Goal: Check status

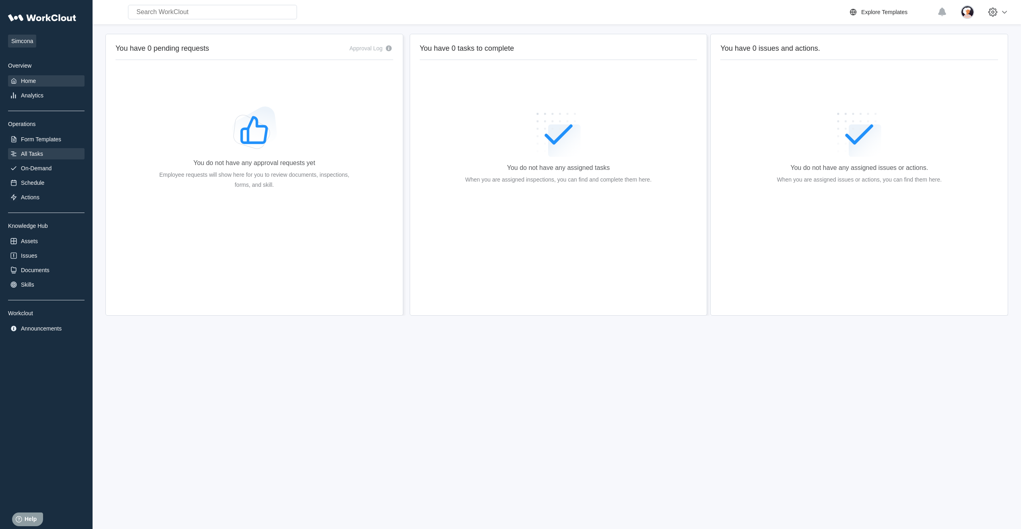
click at [38, 151] on div "All Tasks" at bounding box center [32, 154] width 22 height 6
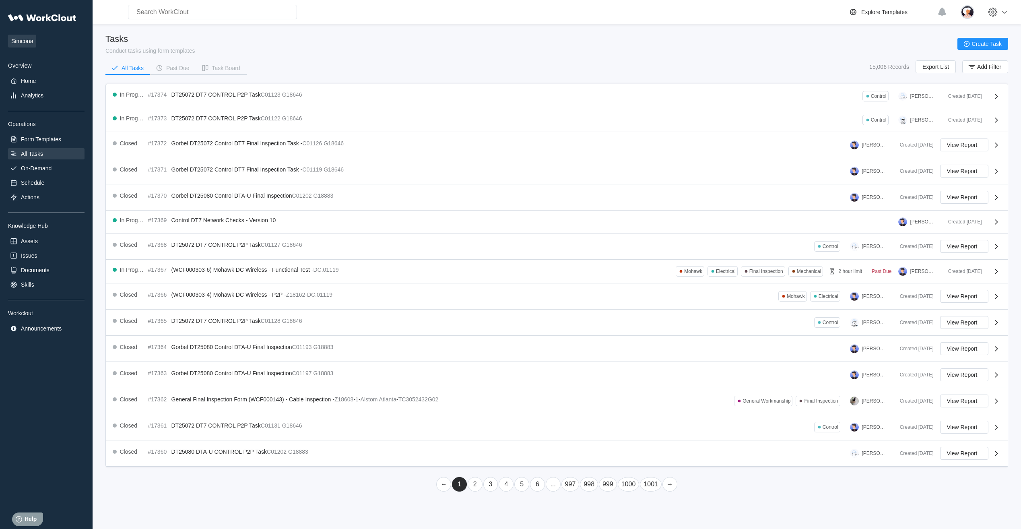
click at [540, 488] on link "6" at bounding box center [537, 484] width 15 height 14
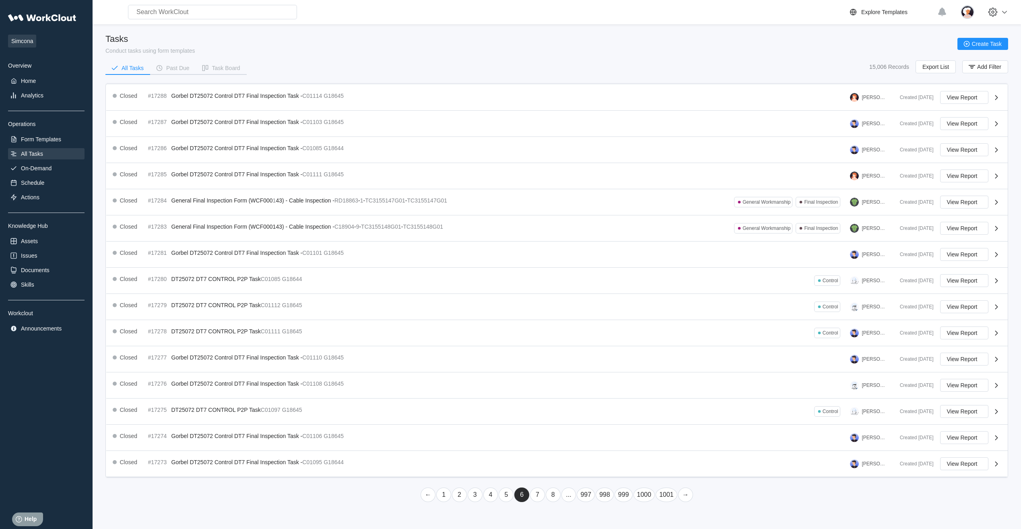
click at [552, 494] on link "8" at bounding box center [553, 495] width 15 height 14
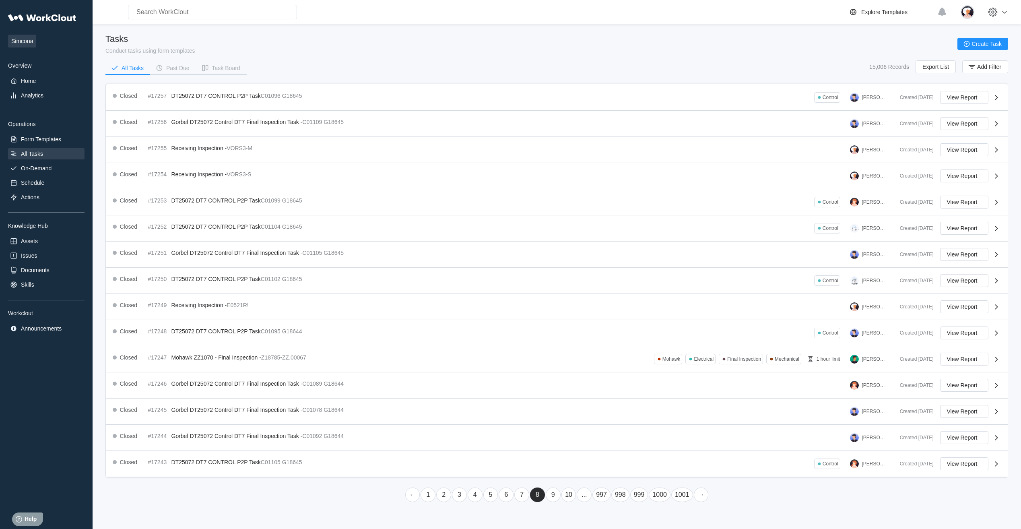
click at [569, 494] on link "10" at bounding box center [569, 495] width 15 height 14
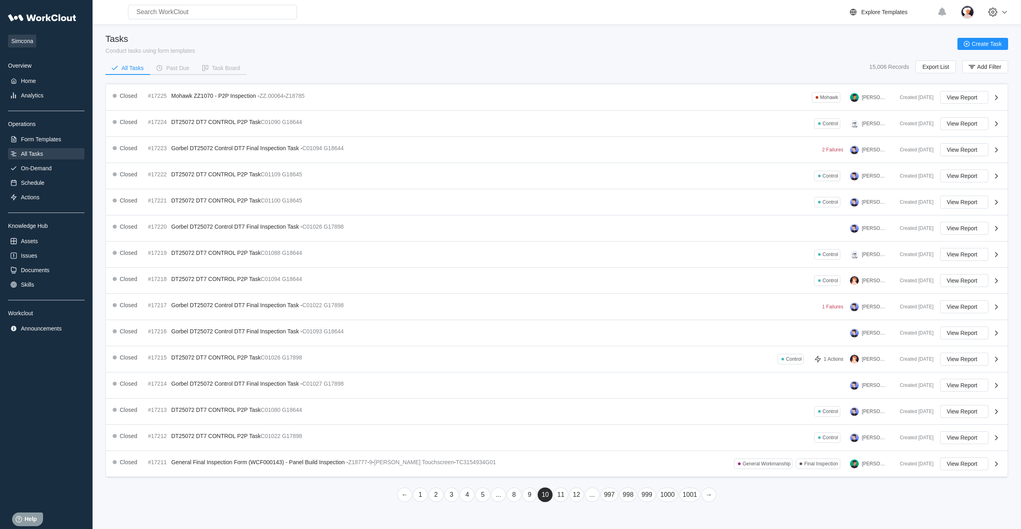
click at [577, 495] on link "12" at bounding box center [576, 495] width 15 height 14
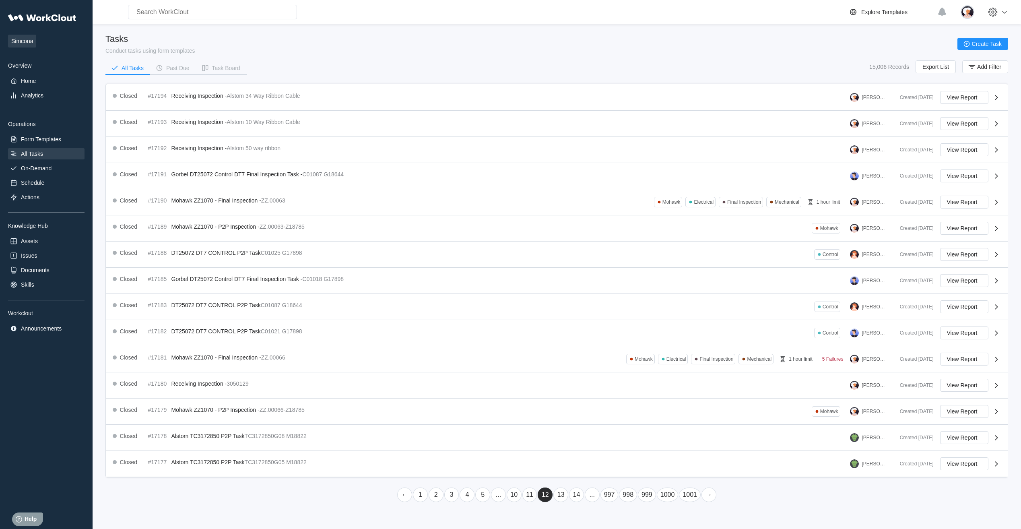
click at [578, 494] on link "14" at bounding box center [576, 495] width 15 height 14
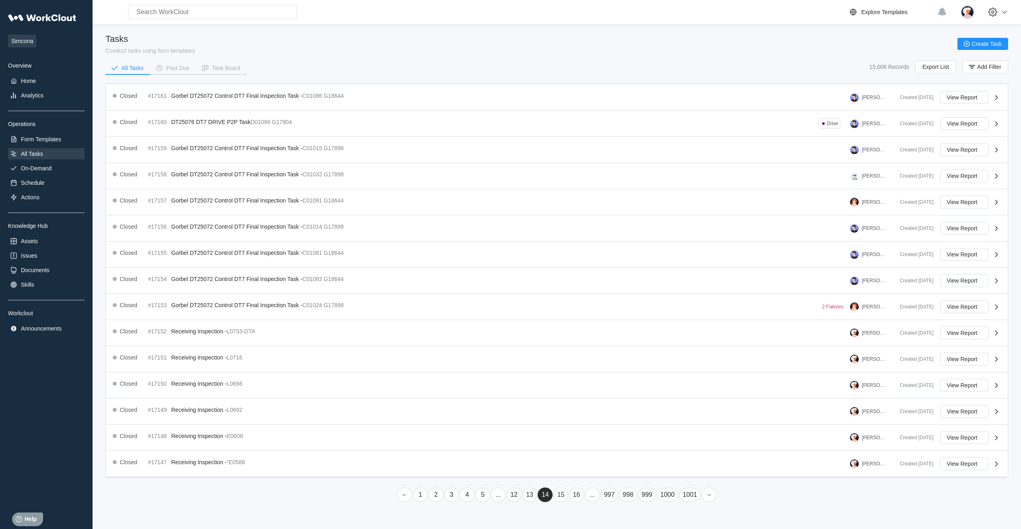
click at [578, 494] on link "16" at bounding box center [576, 495] width 15 height 14
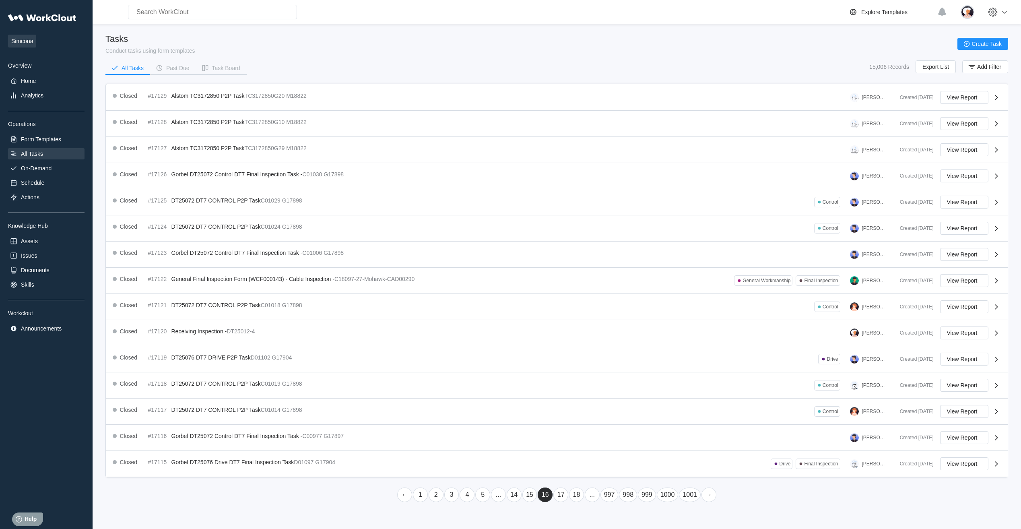
click at [578, 494] on link "18" at bounding box center [576, 495] width 15 height 14
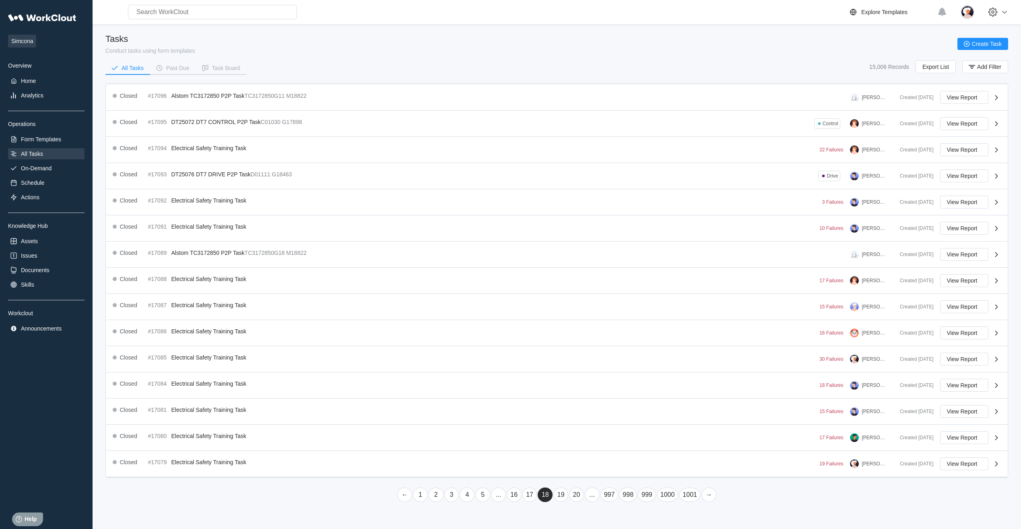
click at [578, 494] on link "20" at bounding box center [576, 495] width 15 height 14
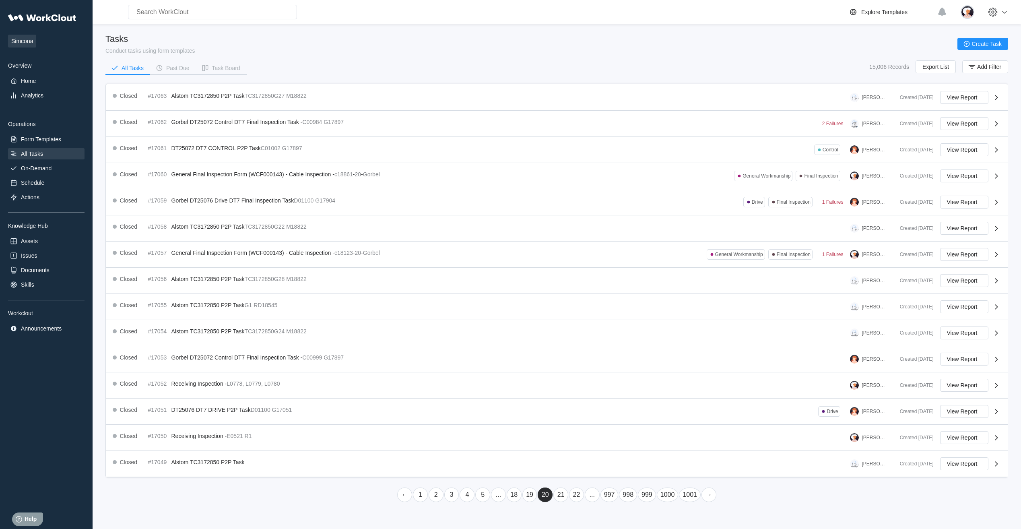
click at [578, 494] on link "22" at bounding box center [576, 495] width 15 height 14
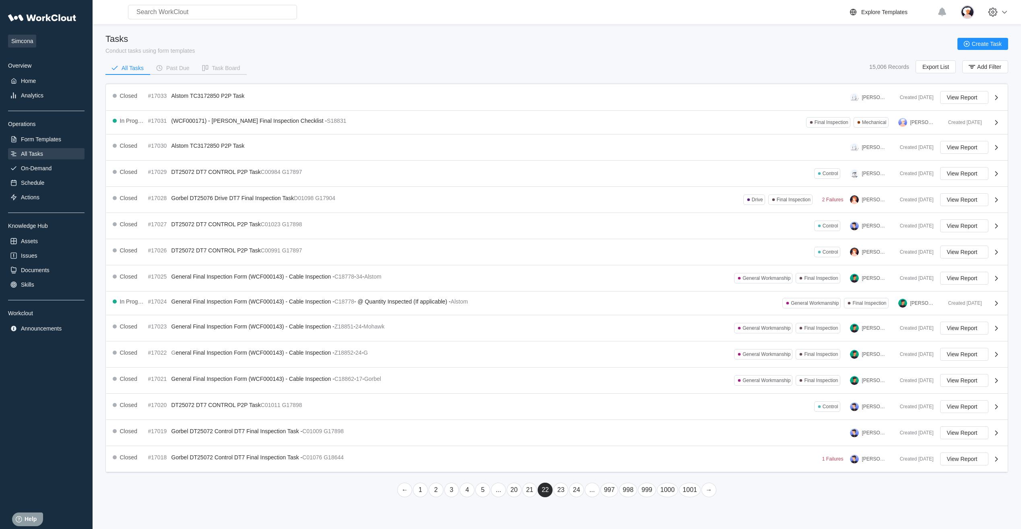
click at [578, 494] on link "24" at bounding box center [576, 490] width 15 height 14
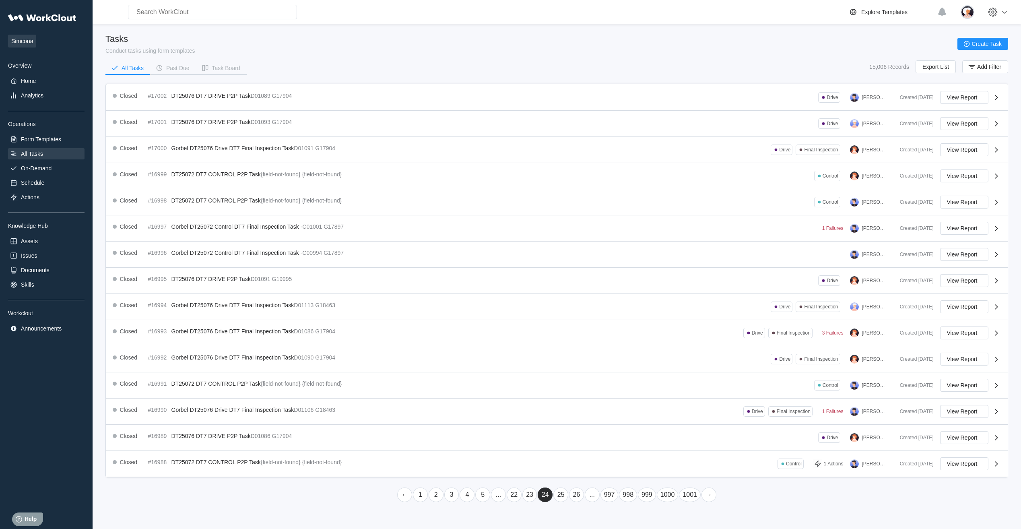
click at [578, 494] on link "26" at bounding box center [576, 495] width 15 height 14
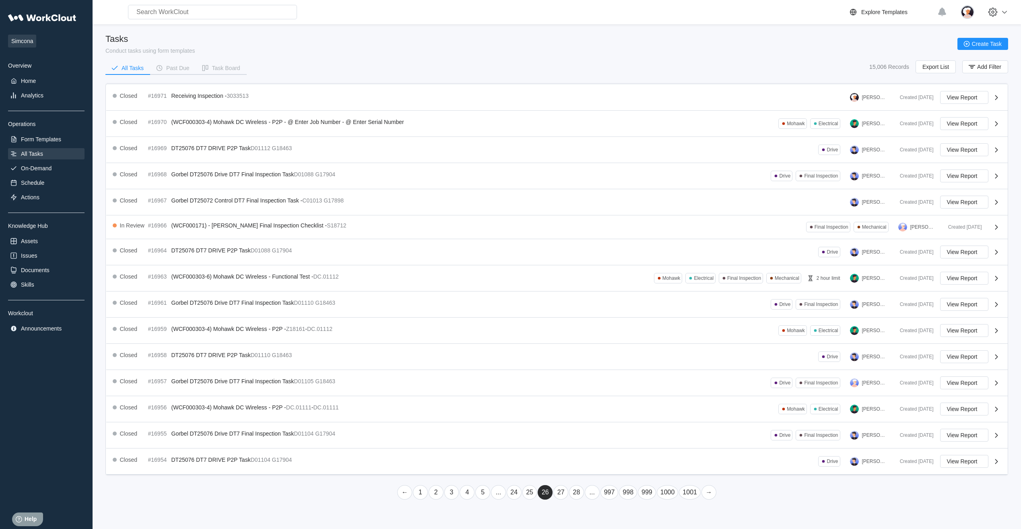
click at [578, 494] on link "28" at bounding box center [576, 492] width 15 height 14
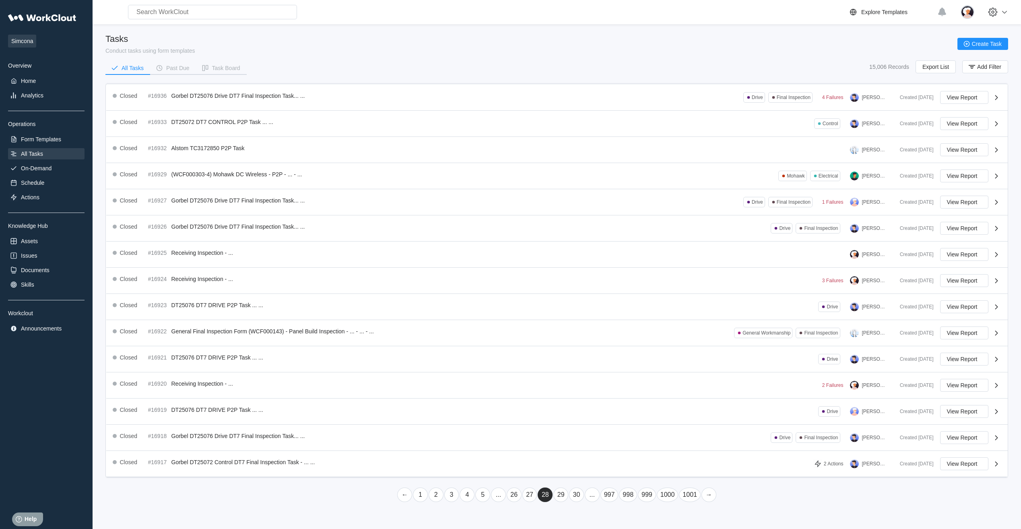
click at [578, 494] on link "30" at bounding box center [576, 495] width 15 height 14
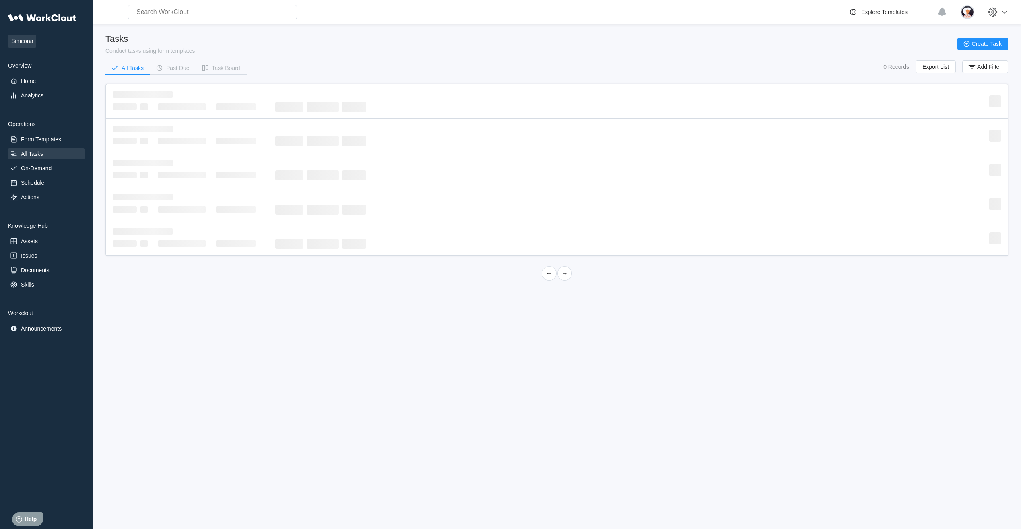
click at [578, 494] on div "Simcona Overview Home Analytics Operations Form Templates All Tasks On-Demand S…" at bounding box center [510, 264] width 1021 height 529
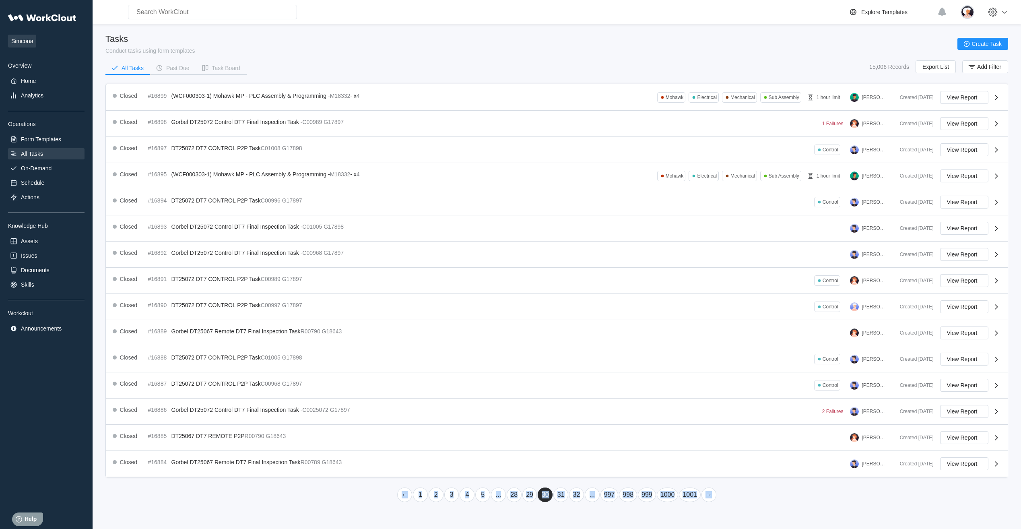
click at [578, 494] on link "32" at bounding box center [576, 495] width 15 height 14
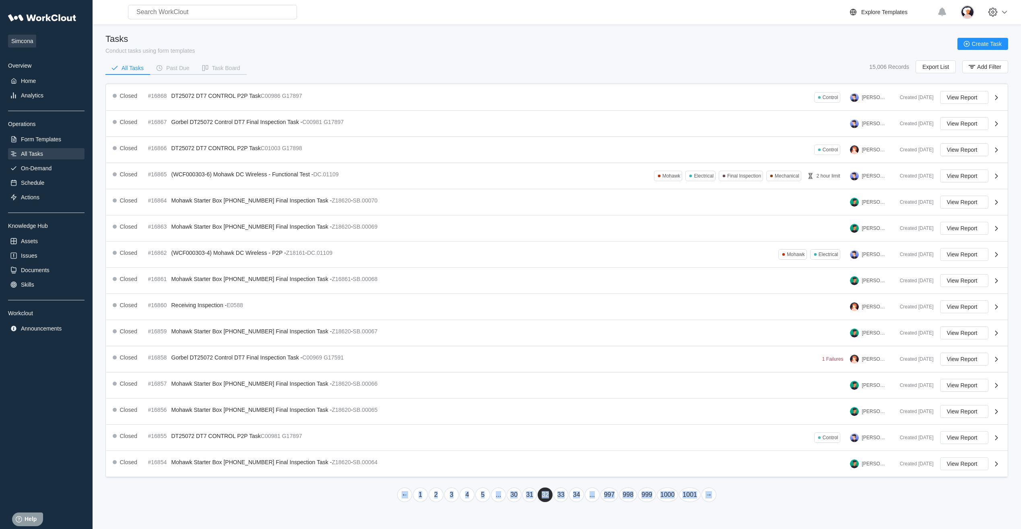
click at [578, 494] on link "34" at bounding box center [576, 495] width 15 height 14
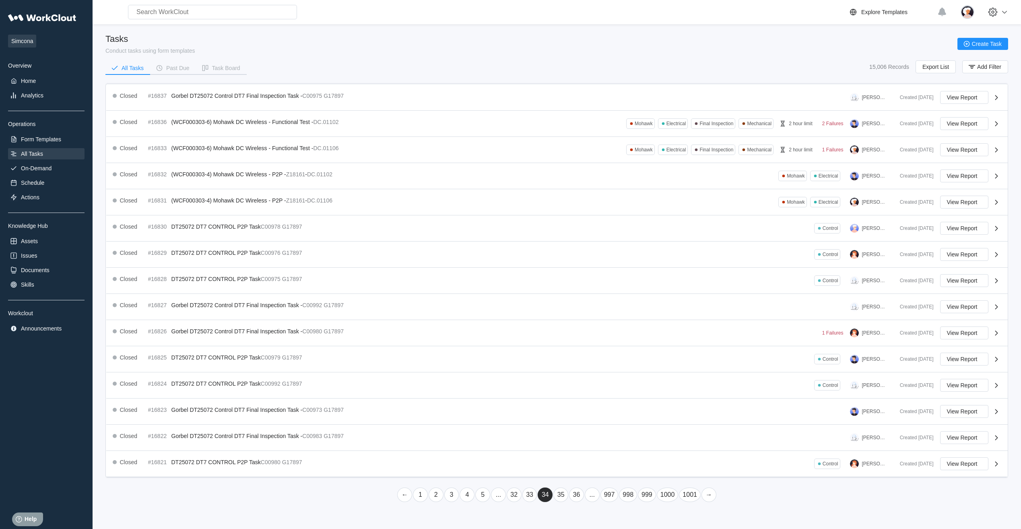
click at [578, 494] on link "36" at bounding box center [576, 495] width 15 height 14
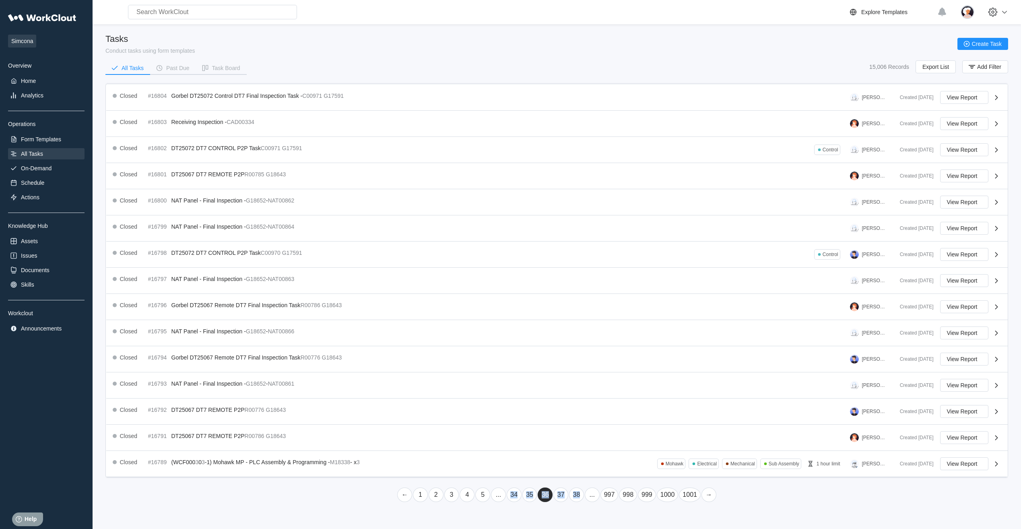
click at [578, 494] on link "38" at bounding box center [576, 495] width 15 height 14
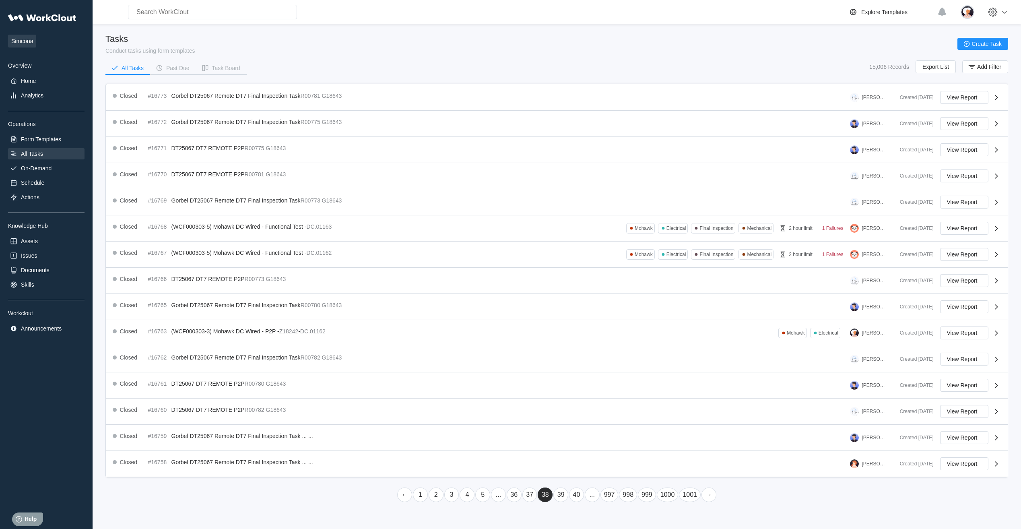
click at [578, 494] on link "40" at bounding box center [576, 495] width 15 height 14
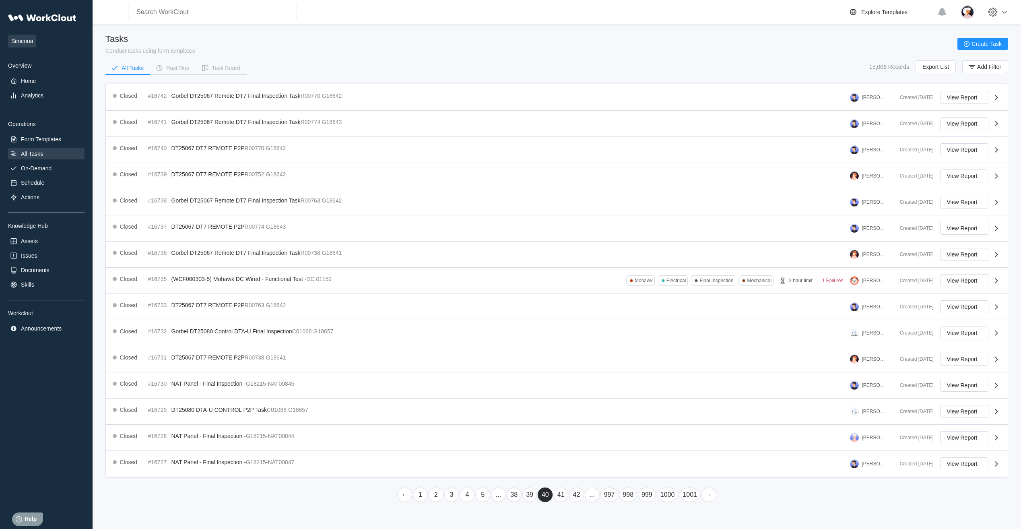
click at [578, 494] on link "42" at bounding box center [576, 495] width 15 height 14
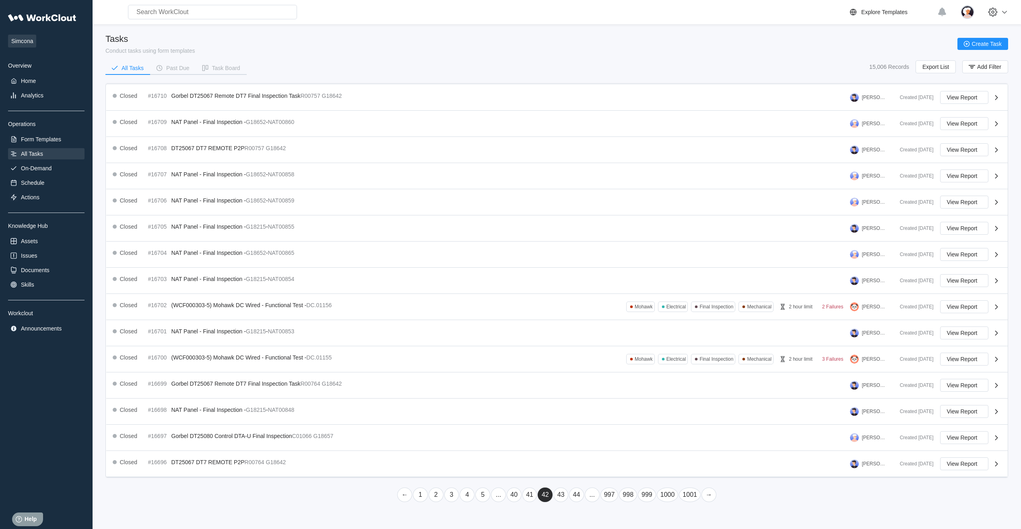
click at [578, 494] on link "44" at bounding box center [576, 495] width 15 height 14
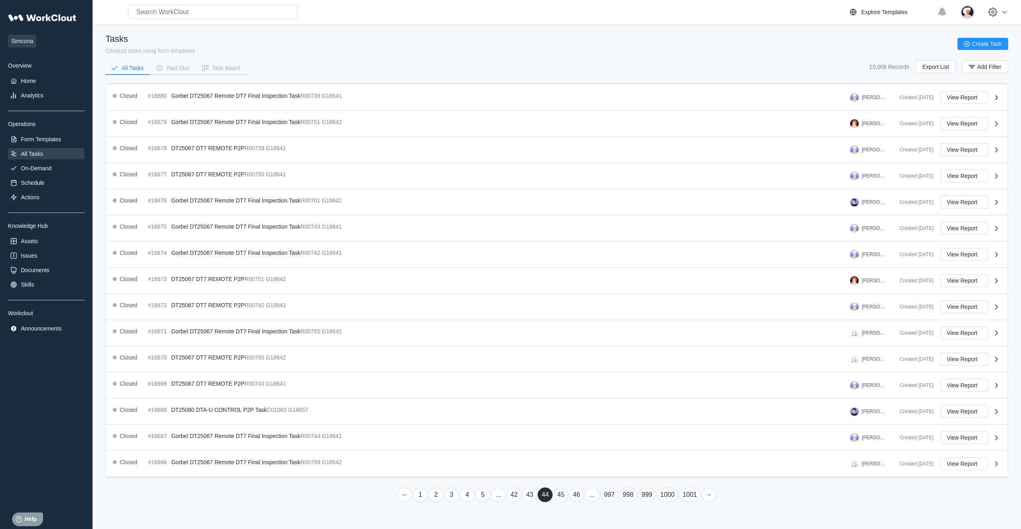
click at [578, 494] on link "46" at bounding box center [576, 495] width 15 height 14
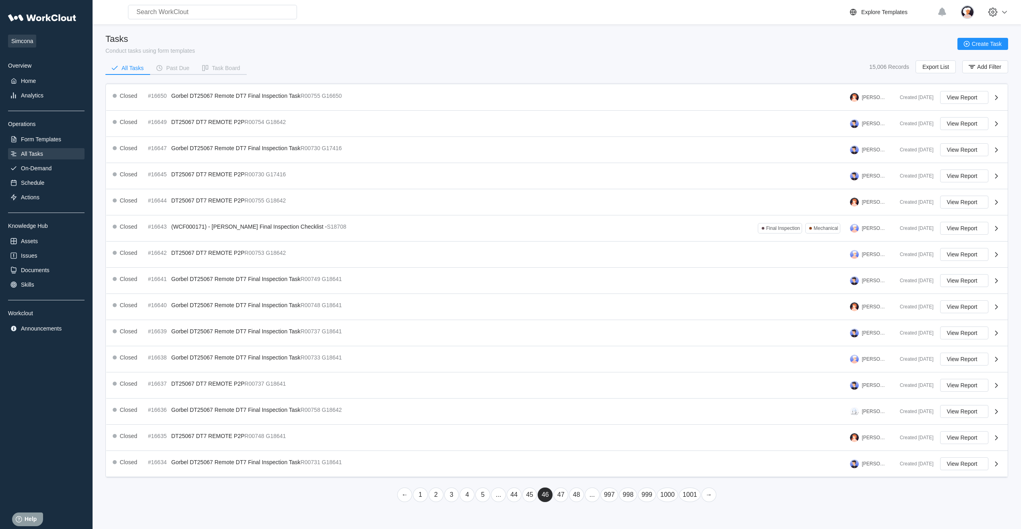
click at [578, 494] on link "48" at bounding box center [576, 495] width 15 height 14
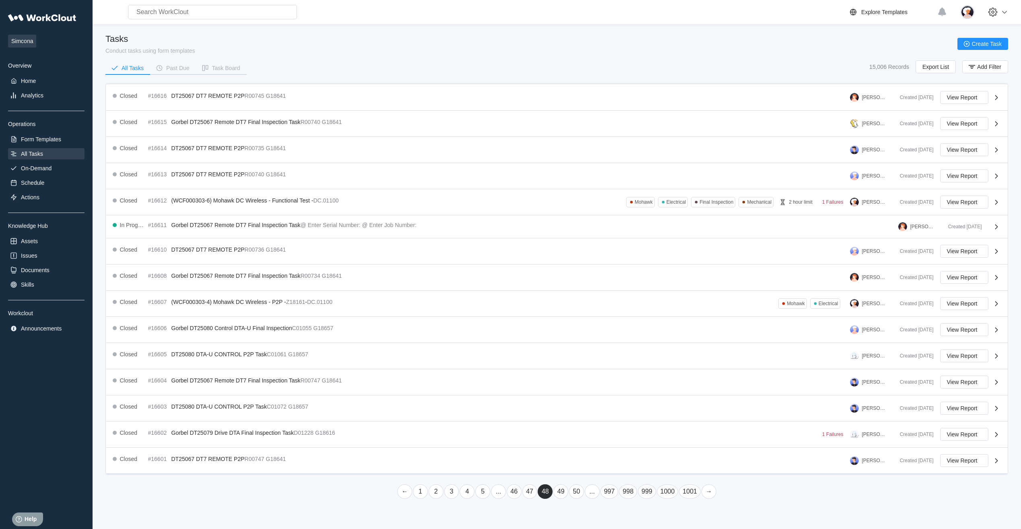
click at [578, 494] on link "50" at bounding box center [576, 491] width 15 height 14
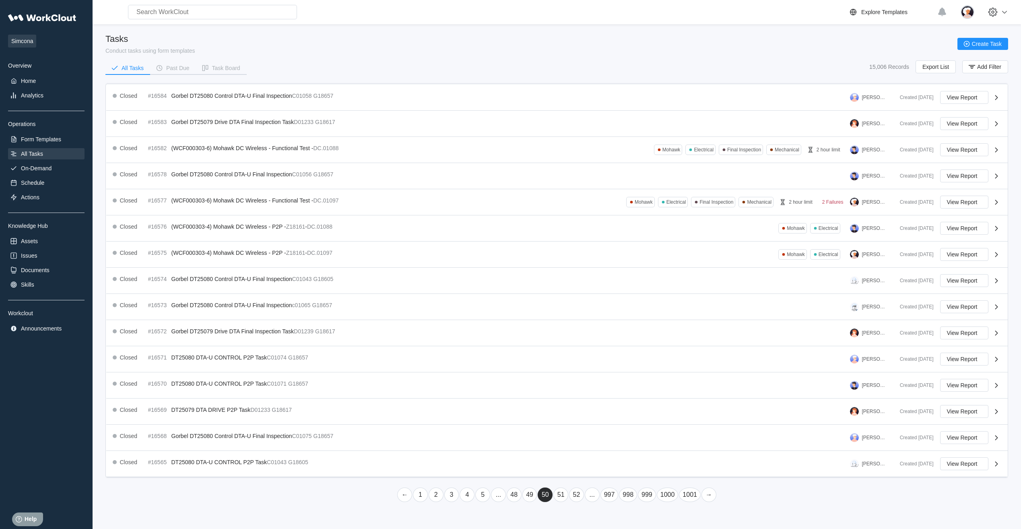
click at [578, 494] on link "52" at bounding box center [576, 495] width 15 height 14
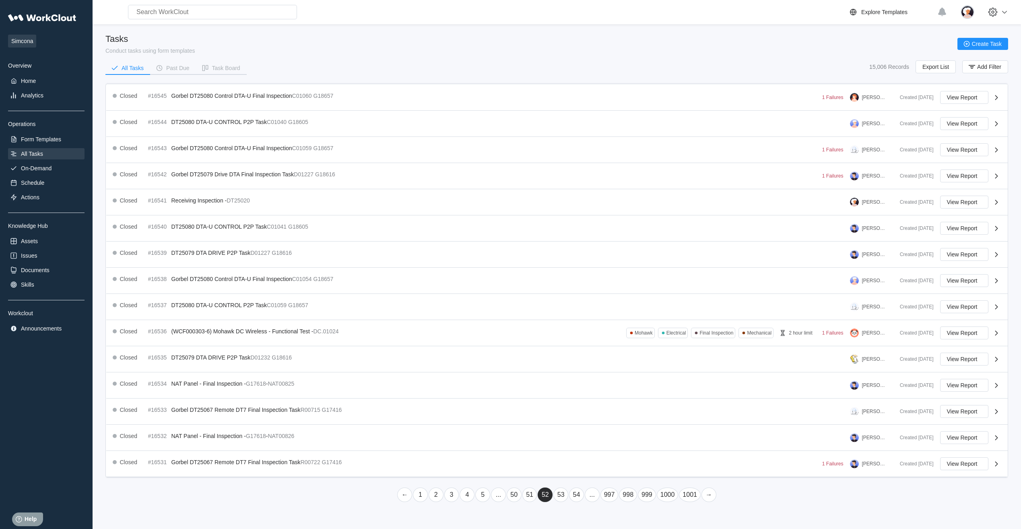
click at [578, 494] on link "54" at bounding box center [576, 495] width 15 height 14
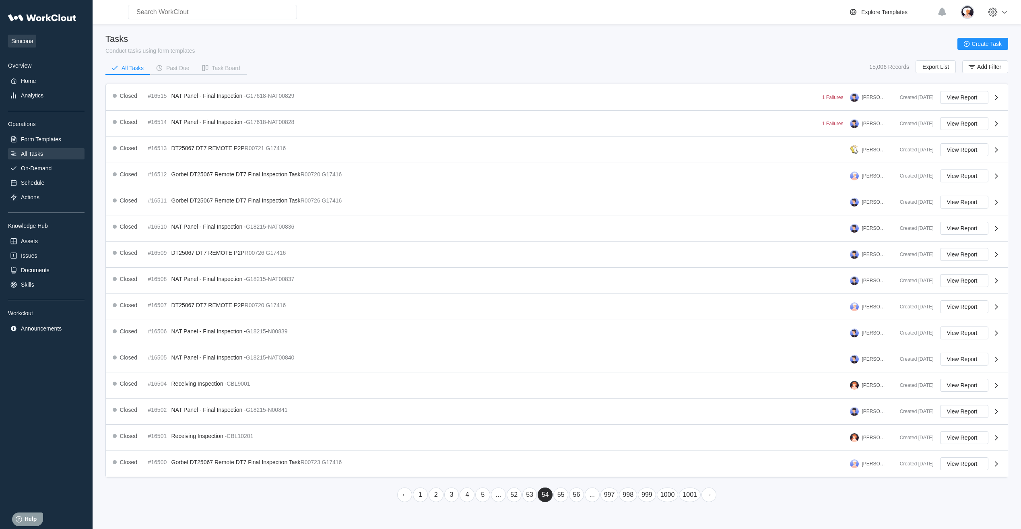
click at [578, 494] on link "56" at bounding box center [576, 495] width 15 height 14
click at [578, 494] on link "58" at bounding box center [576, 495] width 15 height 14
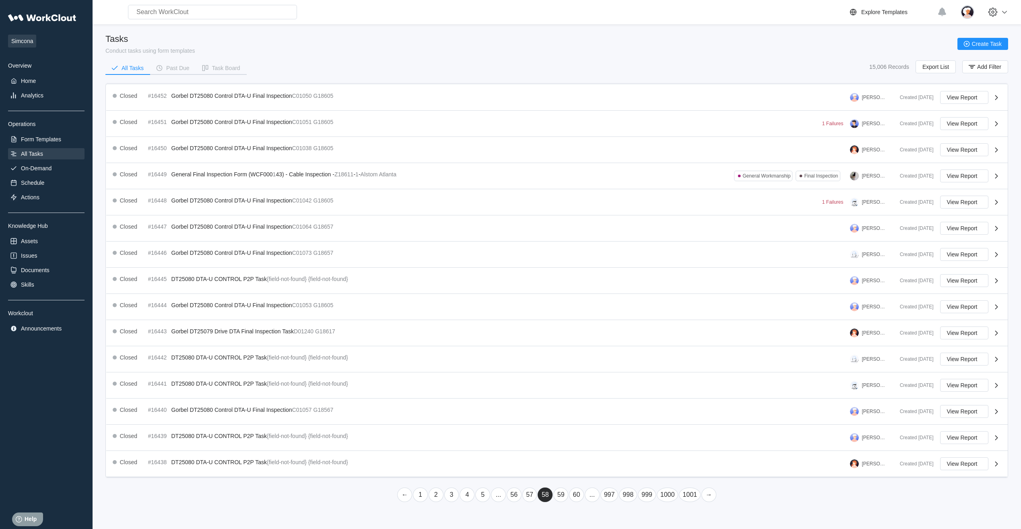
click at [578, 494] on link "60" at bounding box center [576, 495] width 15 height 14
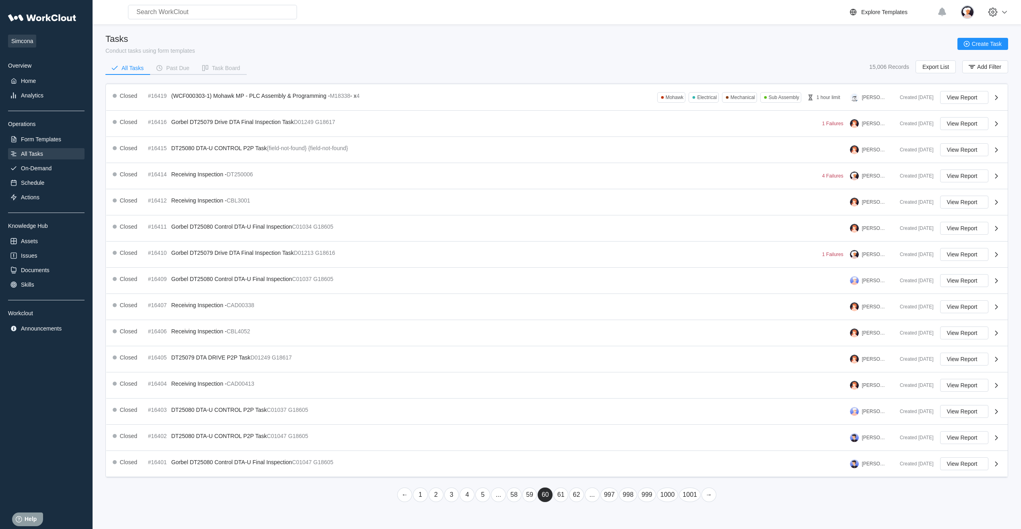
click at [578, 494] on link "62" at bounding box center [576, 495] width 15 height 14
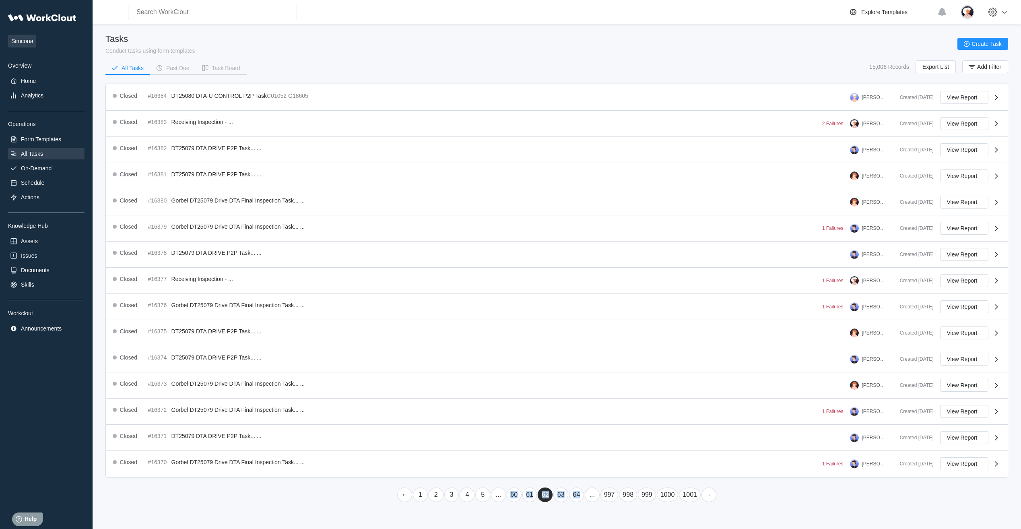
click at [578, 494] on link "64" at bounding box center [576, 495] width 15 height 14
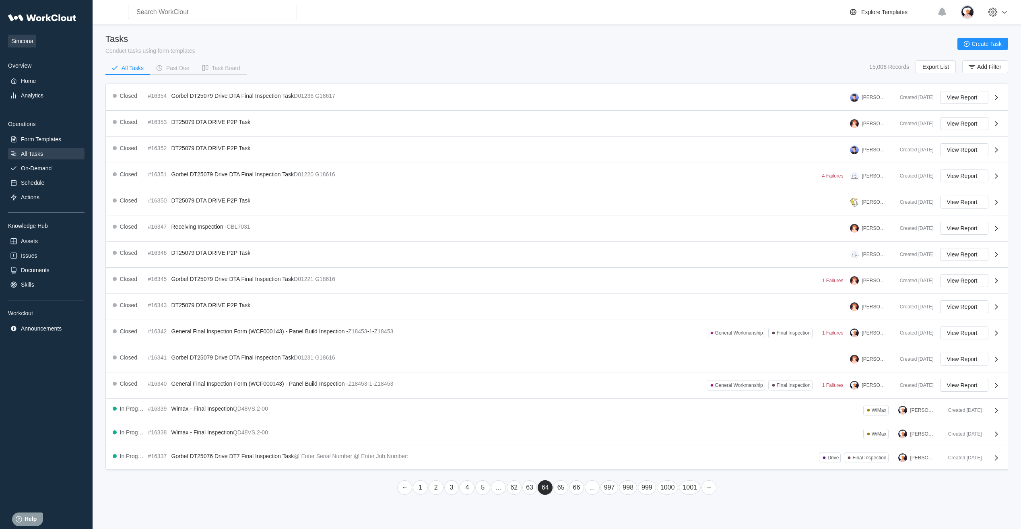
click at [578, 494] on link "66" at bounding box center [576, 487] width 15 height 14
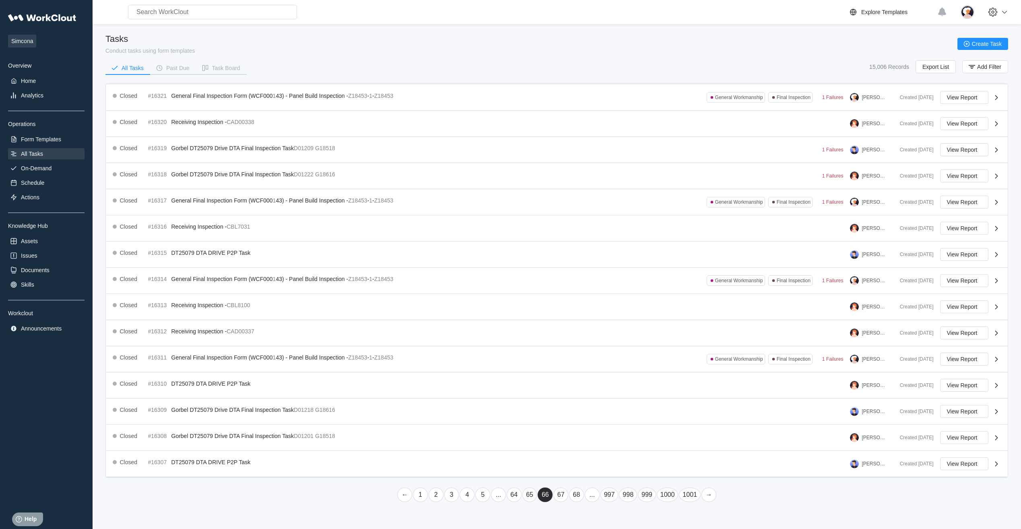
click at [578, 494] on link "68" at bounding box center [576, 495] width 15 height 14
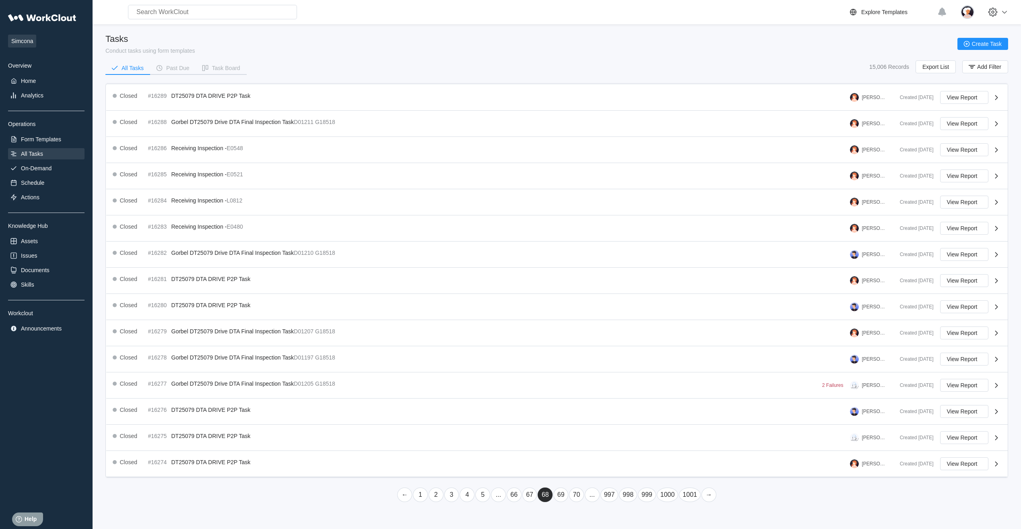
click at [578, 494] on link "70" at bounding box center [576, 495] width 15 height 14
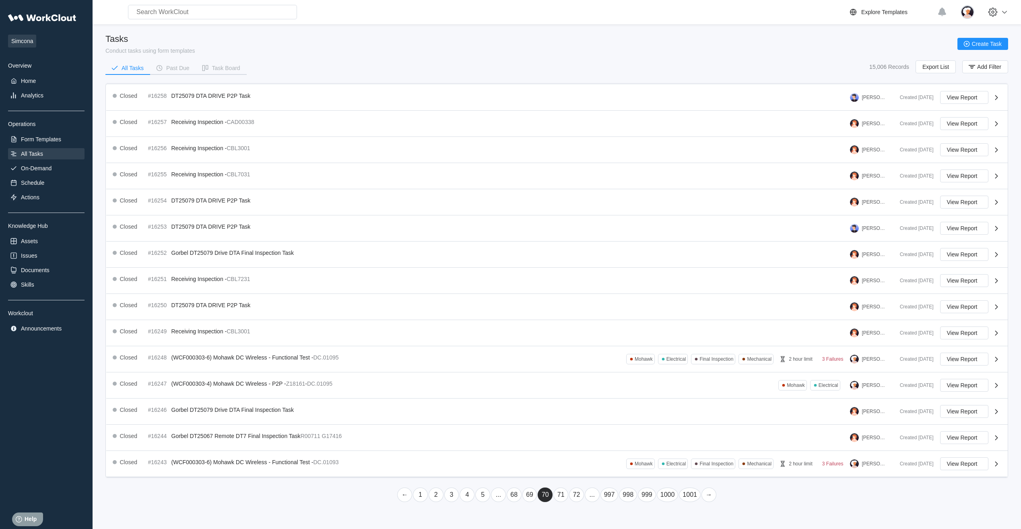
click at [578, 494] on link "72" at bounding box center [576, 495] width 15 height 14
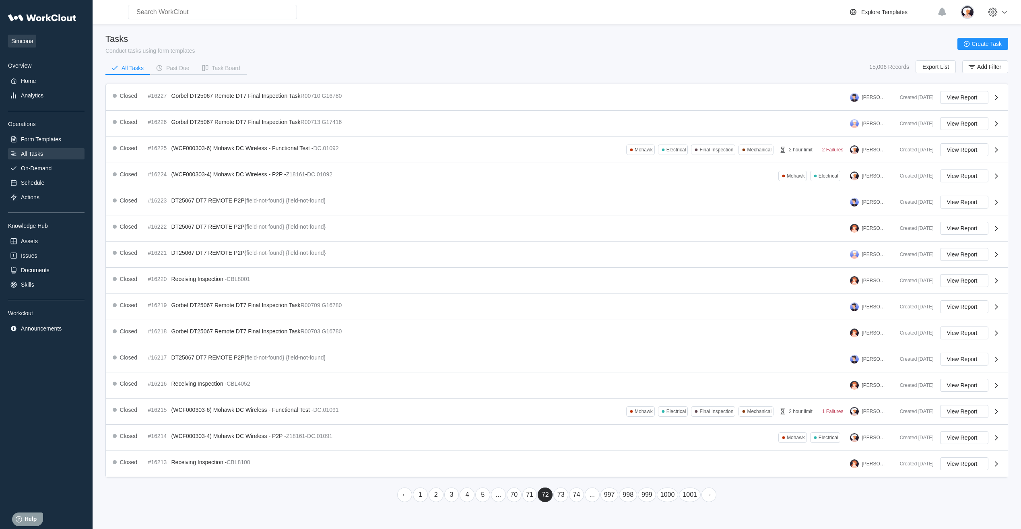
click at [513, 497] on link "70" at bounding box center [514, 495] width 15 height 14
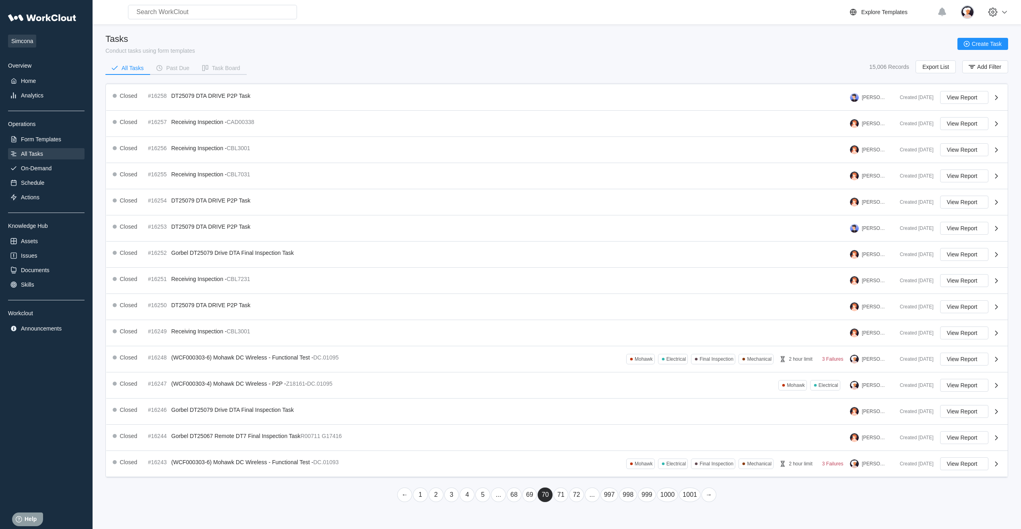
click at [518, 495] on link "68" at bounding box center [514, 495] width 15 height 14
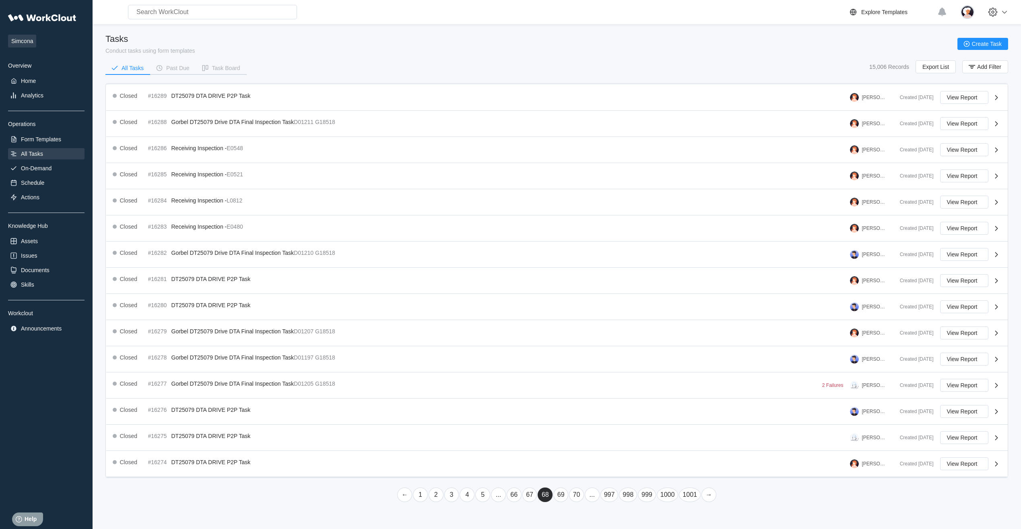
click at [531, 493] on link "67" at bounding box center [530, 495] width 15 height 14
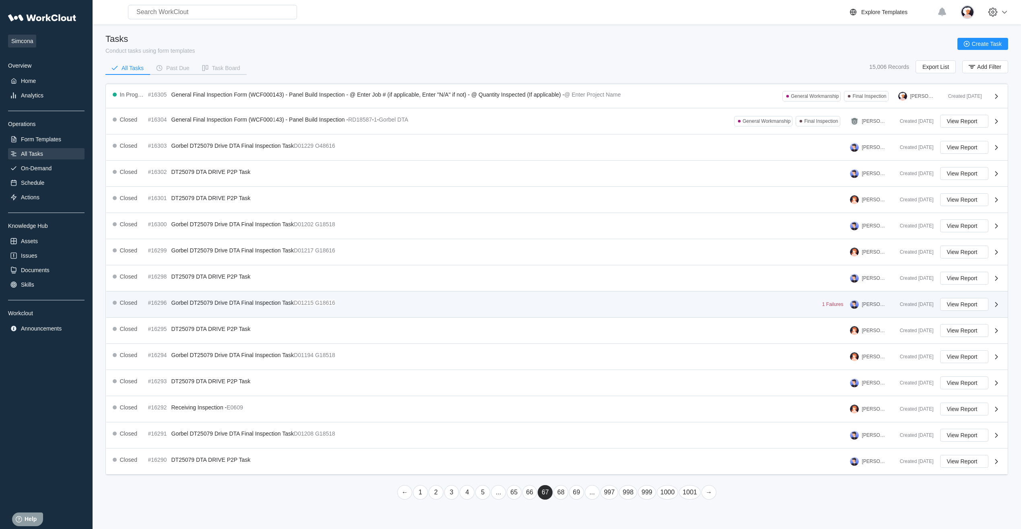
click at [223, 306] on div "Closed #16296 Gorbel DT25079 Drive DTA Final Inspection Task D01215 G18616" at bounding box center [226, 303] width 226 height 10
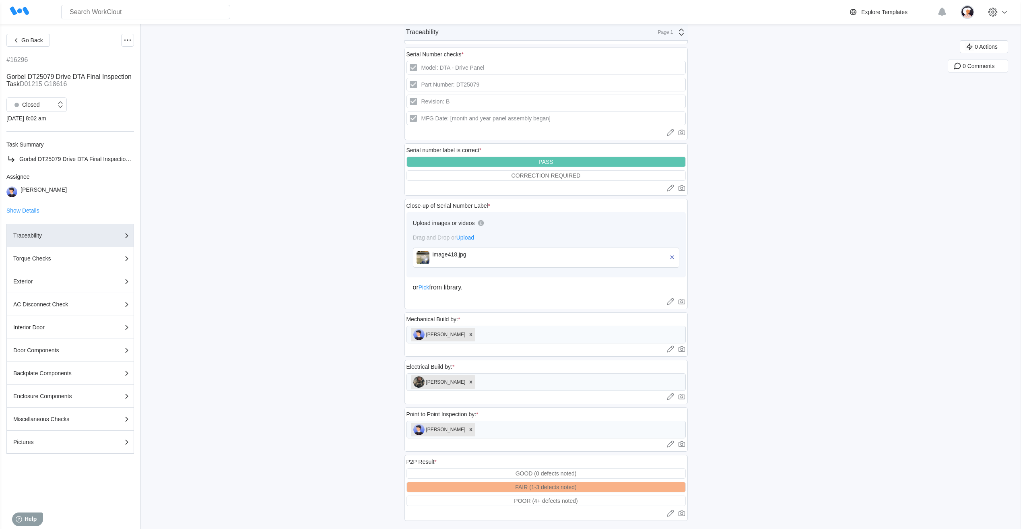
scroll to position [158, 0]
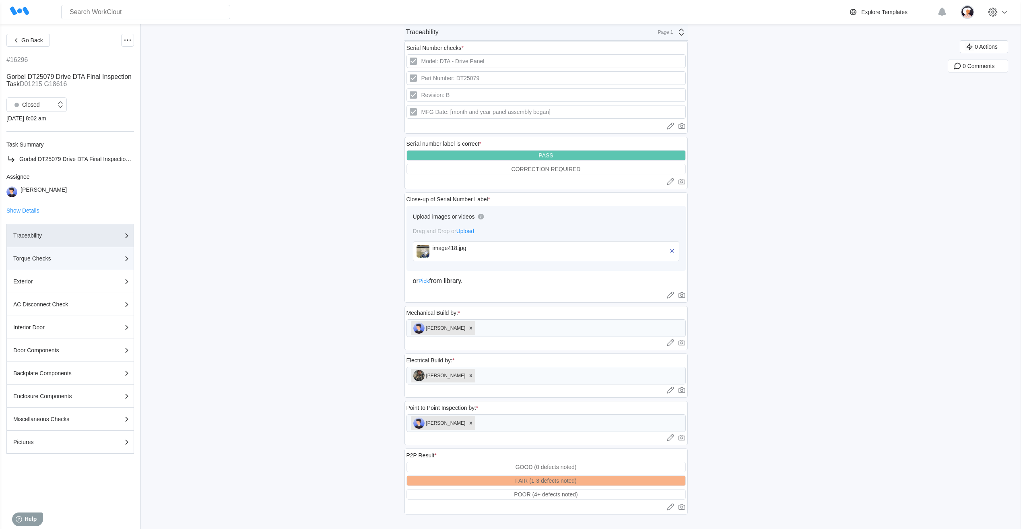
click at [85, 262] on div "Torque Checks" at bounding box center [70, 259] width 114 height 10
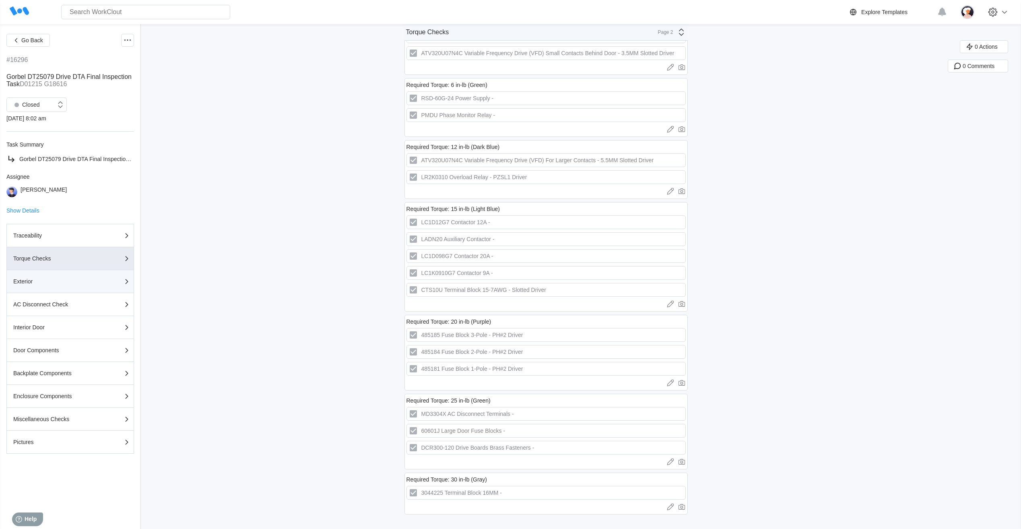
click at [60, 284] on div "Exterior" at bounding box center [53, 282] width 81 height 6
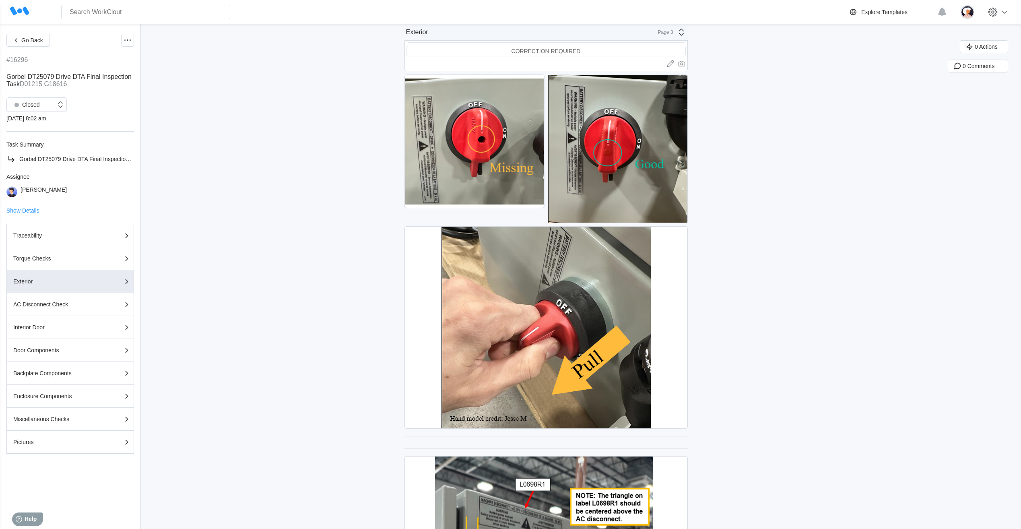
scroll to position [1538, 0]
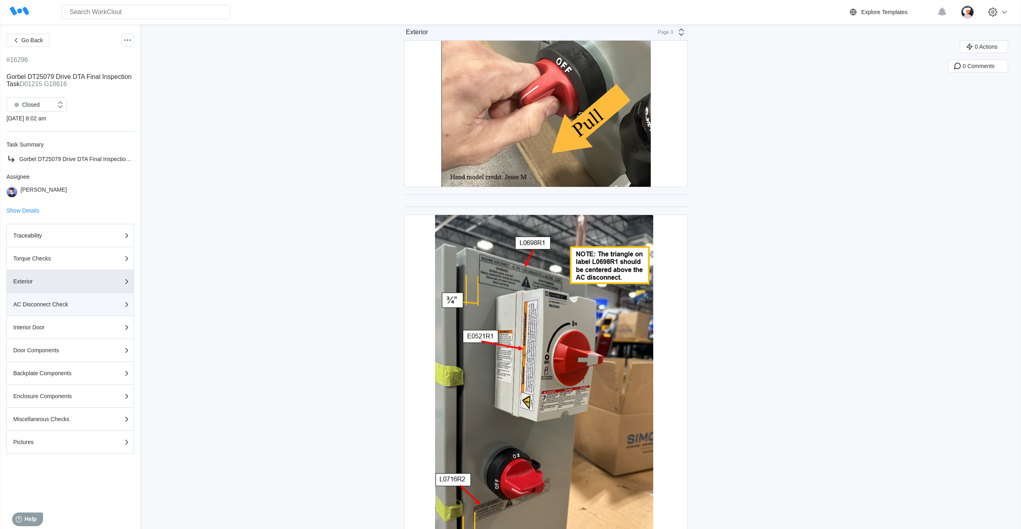
click at [75, 305] on div "AC Disconnect Check" at bounding box center [53, 305] width 81 height 6
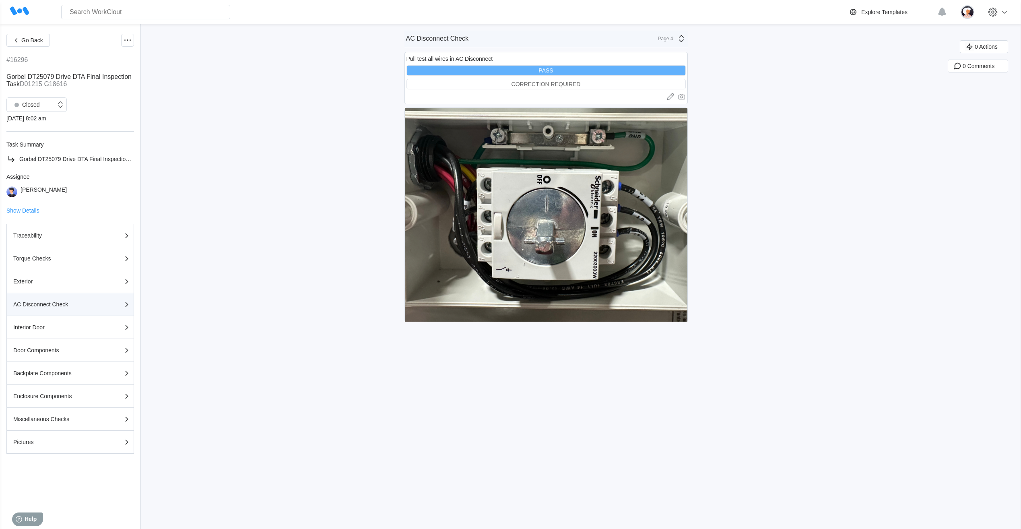
scroll to position [0, 0]
click at [72, 324] on div "Interior Door" at bounding box center [70, 327] width 114 height 10
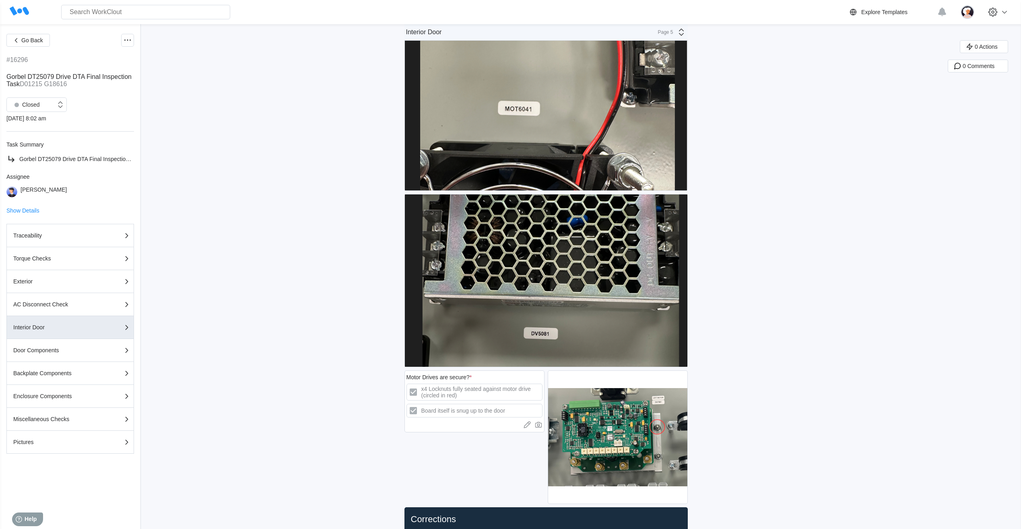
scroll to position [1461, 0]
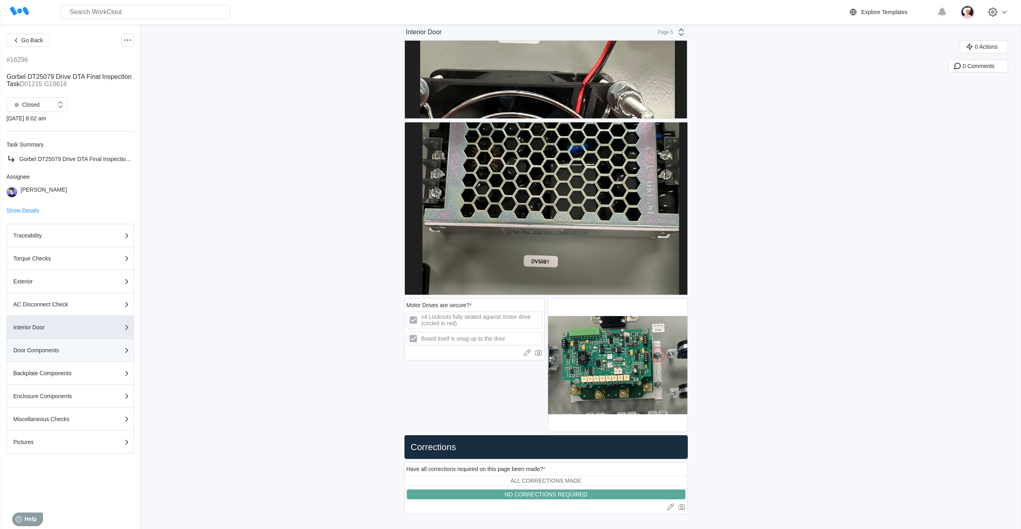
click at [63, 346] on div "Door Components" at bounding box center [70, 350] width 114 height 10
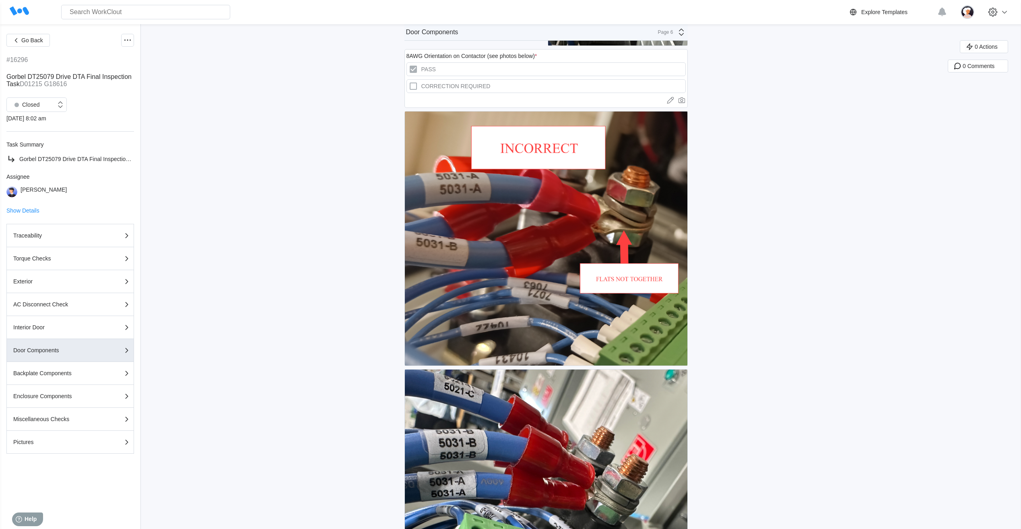
scroll to position [1788, 0]
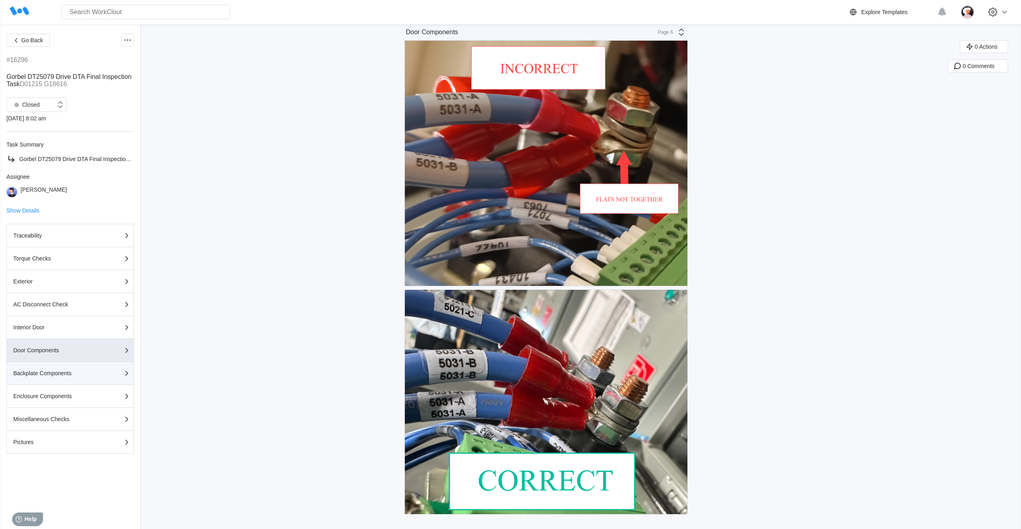
click at [69, 374] on div "Backplate Components" at bounding box center [53, 373] width 81 height 6
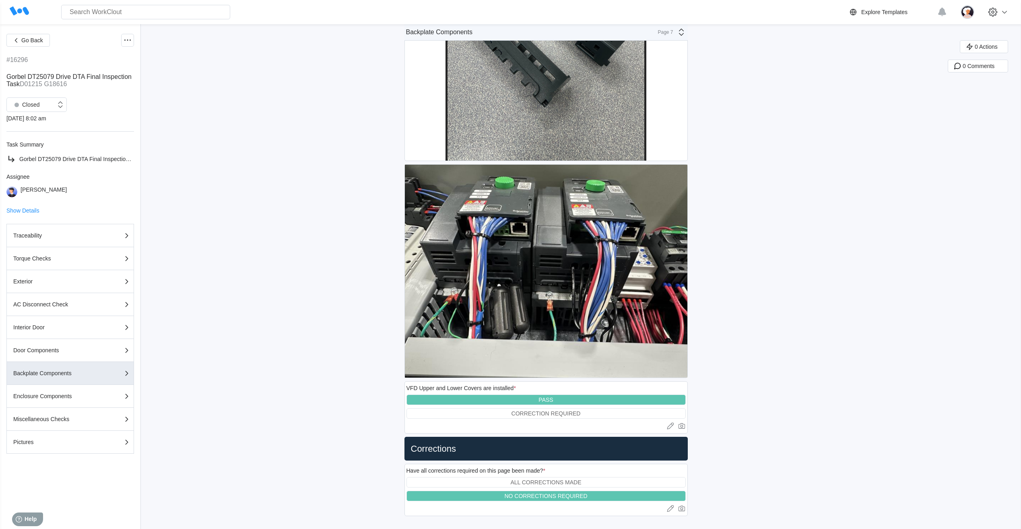
scroll to position [5454, 0]
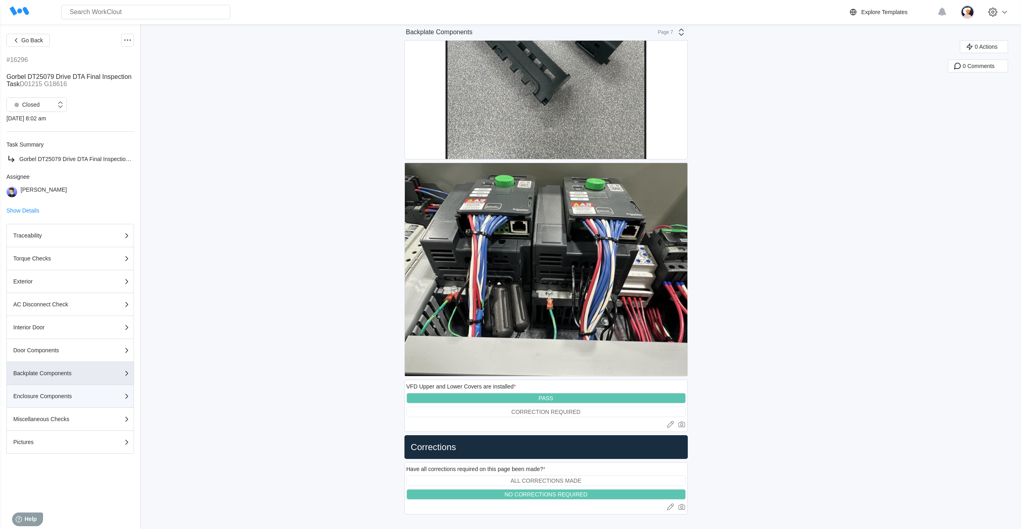
click at [82, 397] on div "Enclosure Components" at bounding box center [53, 396] width 81 height 6
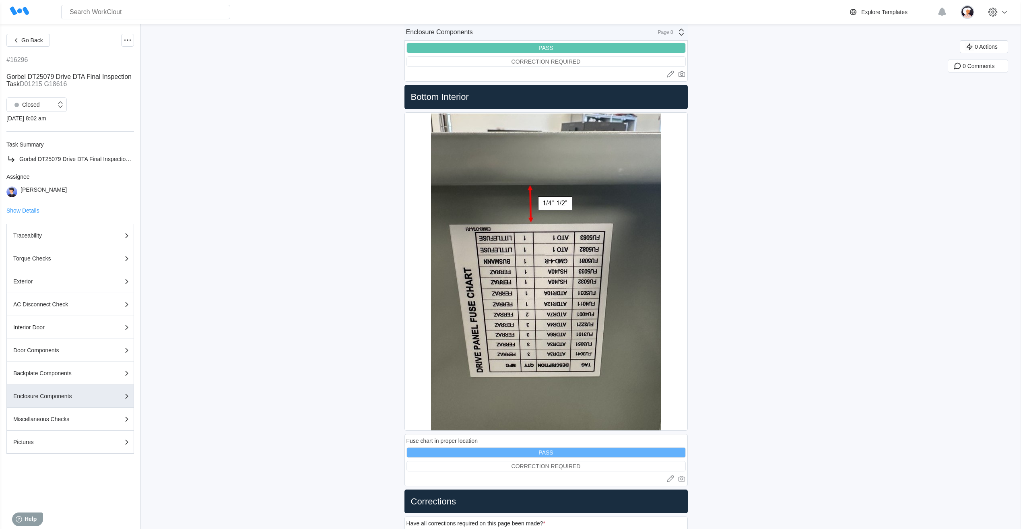
scroll to position [1644, 0]
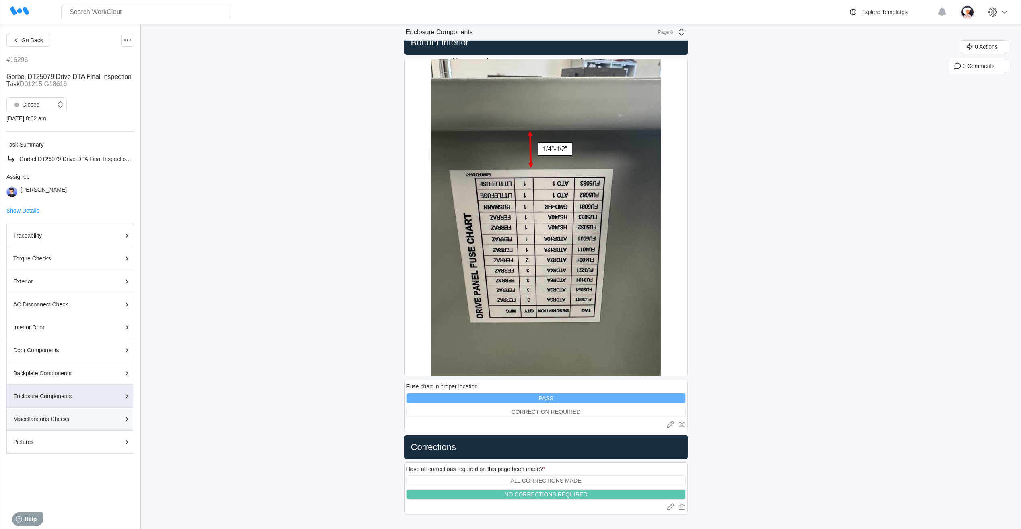
click at [44, 421] on div "Miscellaneous Checks" at bounding box center [53, 419] width 81 height 6
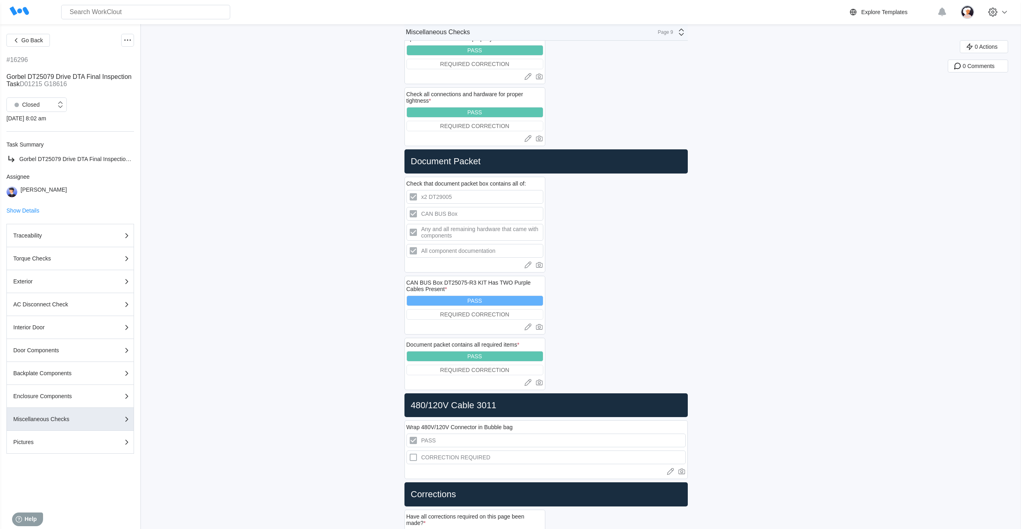
scroll to position [175, 0]
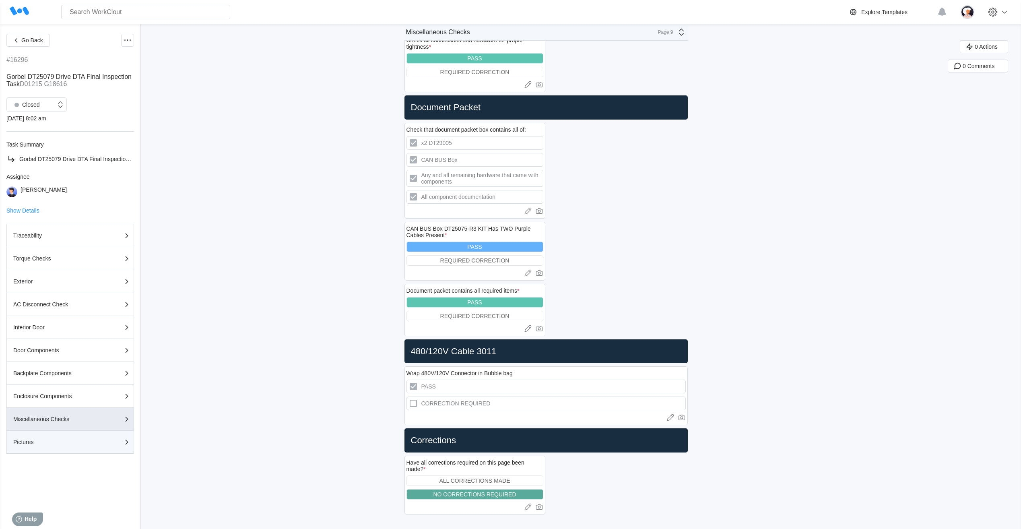
click at [47, 445] on div "Pictures" at bounding box center [70, 442] width 114 height 10
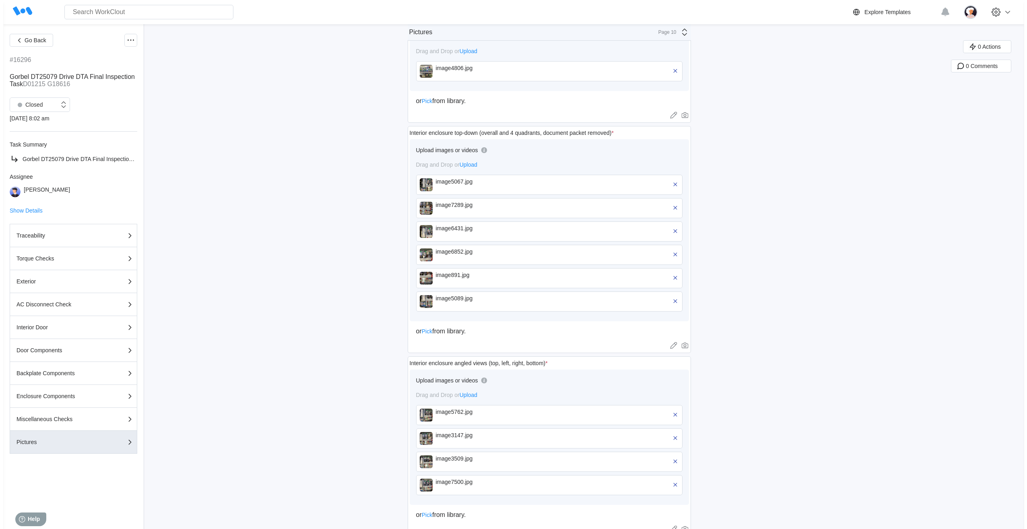
scroll to position [336, 0]
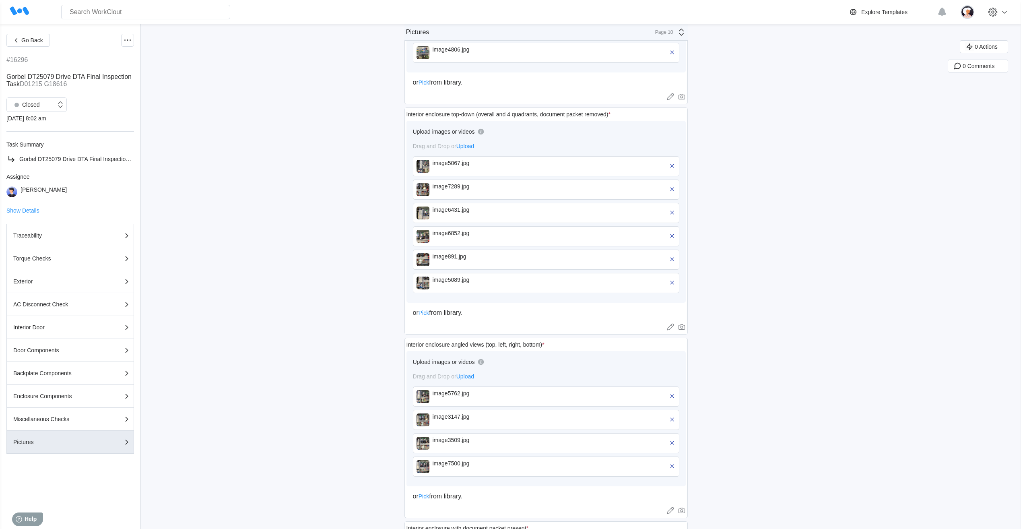
click at [445, 282] on div "image5089.jpg" at bounding box center [479, 280] width 93 height 6
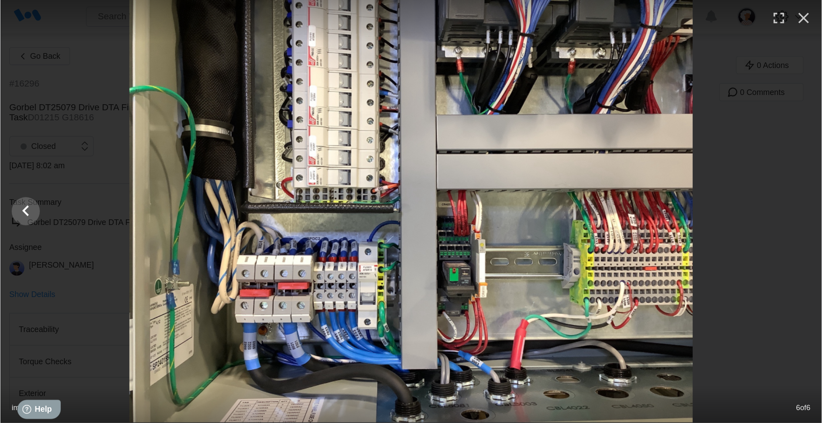
scroll to position [335, 0]
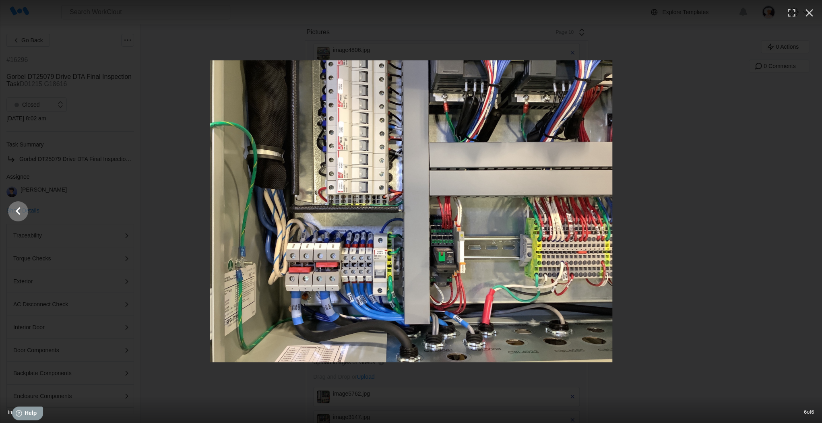
click at [23, 211] on icon "Show slide 5 of 6" at bounding box center [17, 211] width 15 height 19
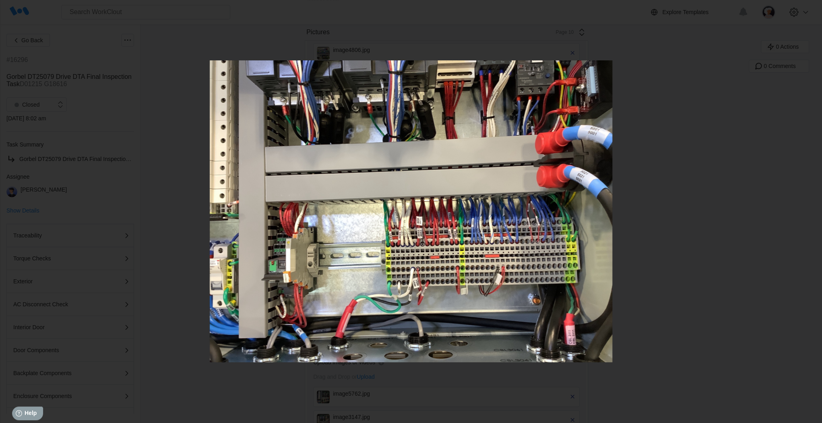
click at [23, 211] on icon "Show slide 4 of 6" at bounding box center [17, 211] width 15 height 19
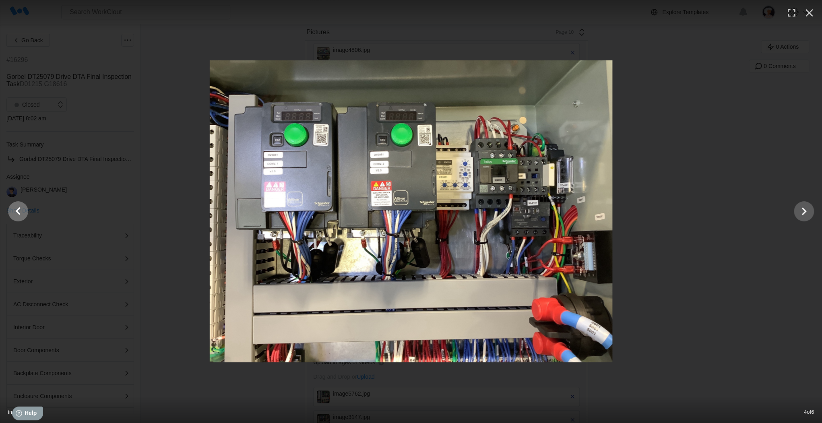
click at [23, 211] on icon "Show slide 3 of 6" at bounding box center [17, 211] width 15 height 19
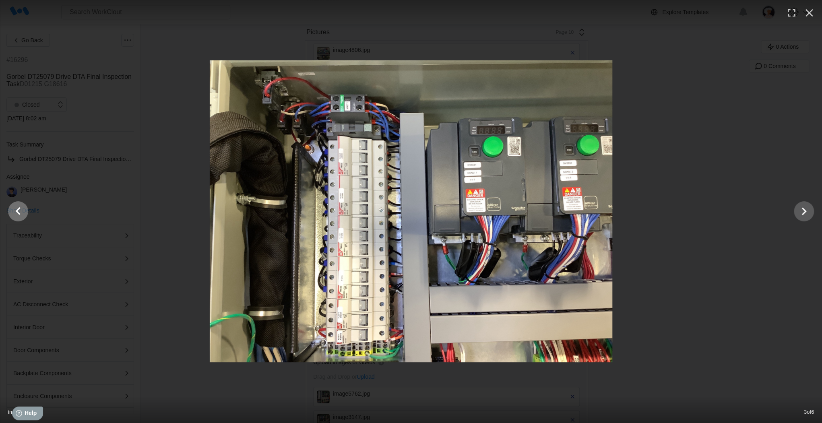
click at [19, 211] on icon "Show slide 2 of 6" at bounding box center [17, 211] width 15 height 19
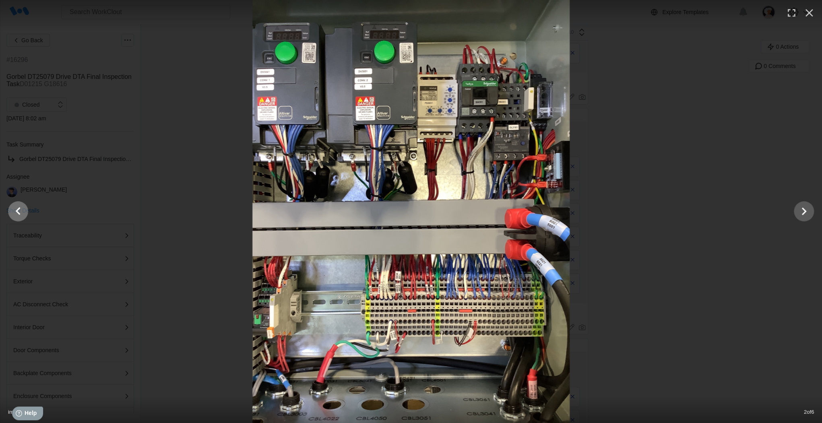
click at [16, 206] on icon "Show slide 1 of 6" at bounding box center [17, 211] width 15 height 19
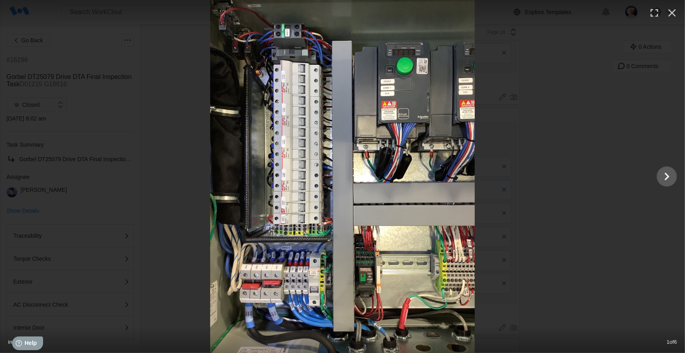
click at [380, 265] on img at bounding box center [342, 176] width 264 height 353
click at [379, 266] on img at bounding box center [342, 176] width 264 height 353
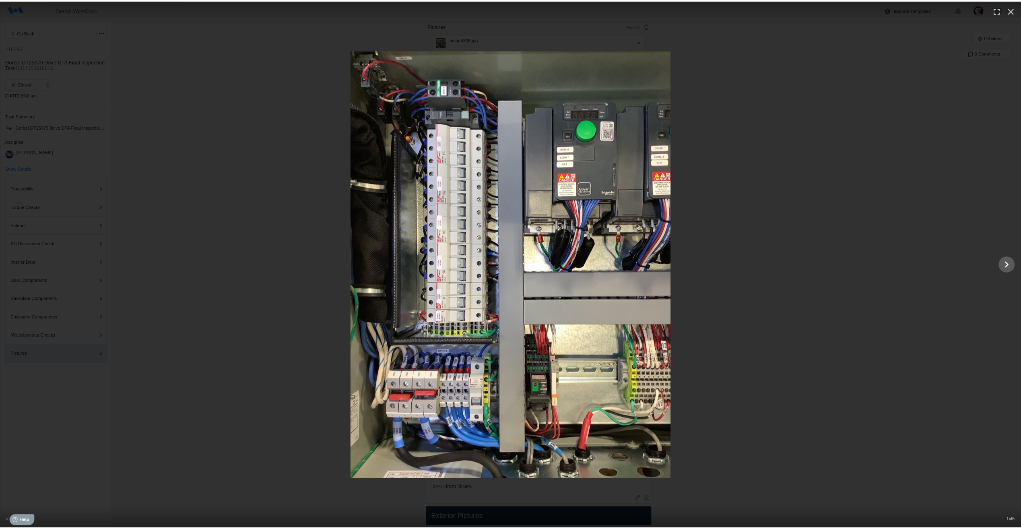
scroll to position [0, 0]
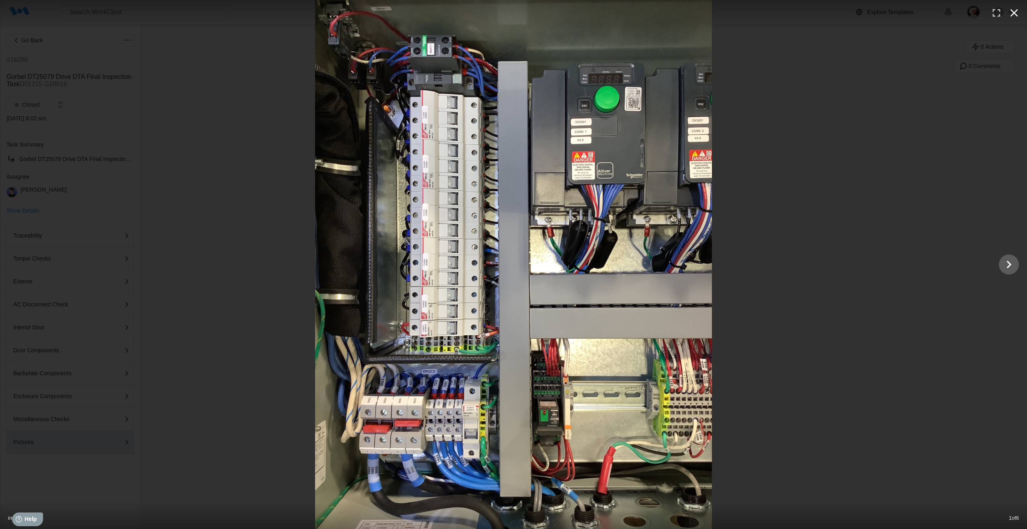
click at [1012, 15] on icon "button" at bounding box center [1014, 12] width 13 height 13
